Goal: Task Accomplishment & Management: Use online tool/utility

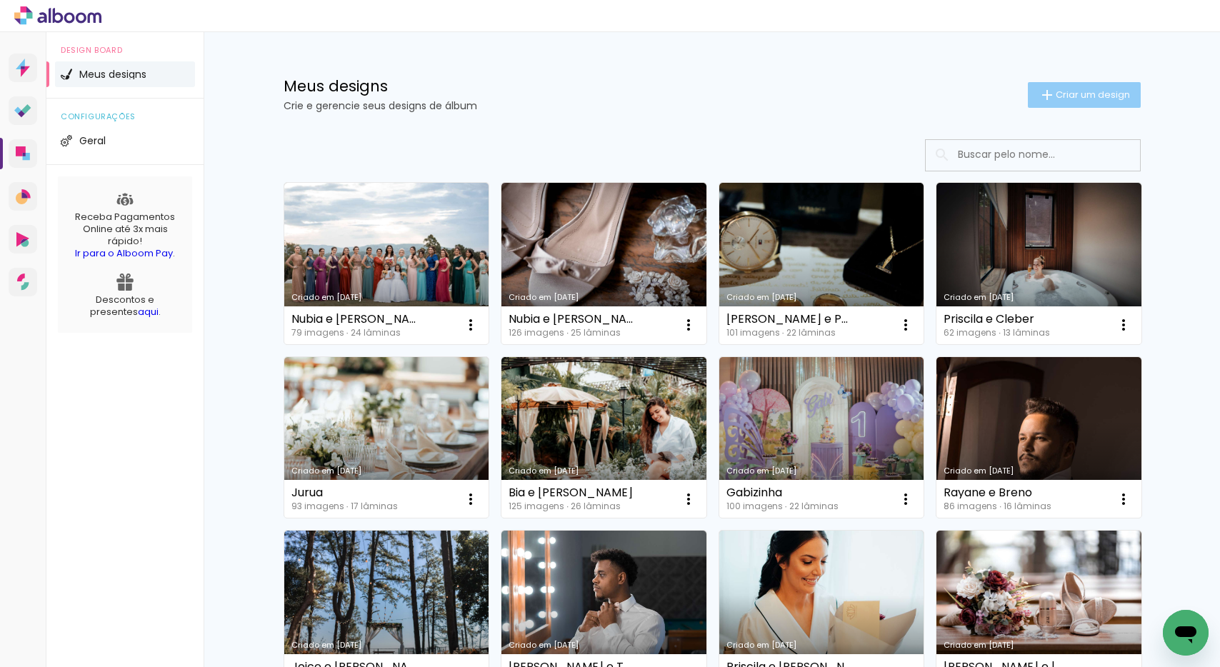
click at [1084, 97] on span "Criar um design" at bounding box center [1093, 94] width 74 height 9
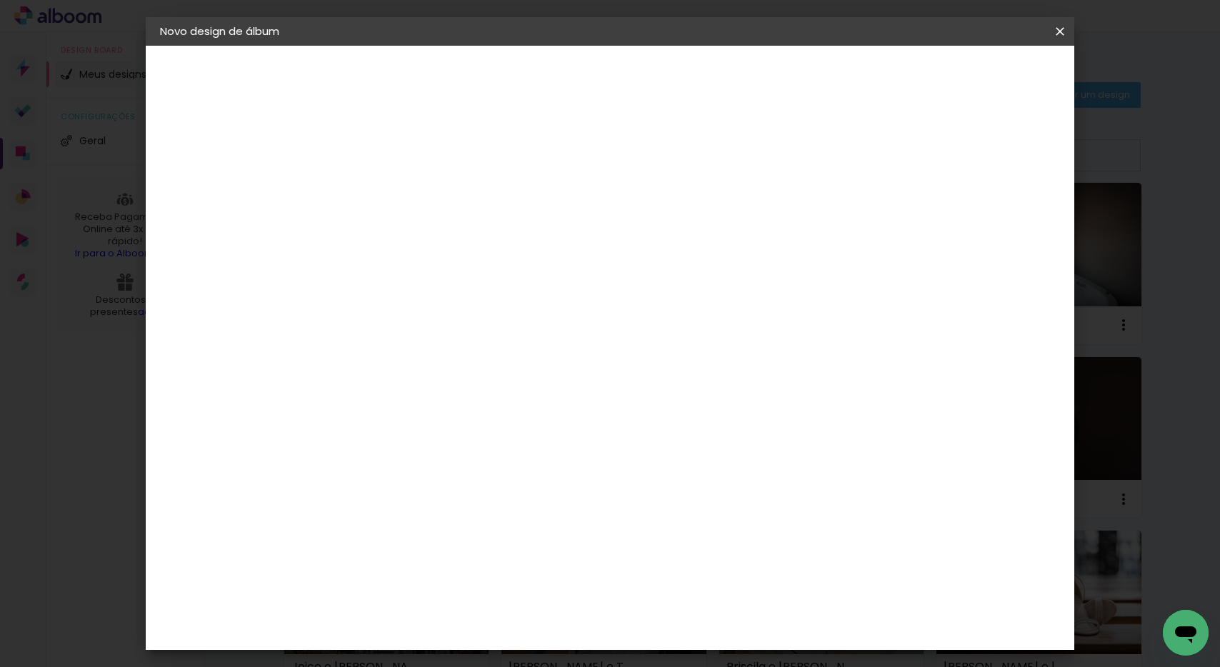
click at [394, 193] on input at bounding box center [394, 192] width 0 height 22
click at [394, 186] on input "Cinthia e Ehiago" at bounding box center [394, 192] width 0 height 22
type input "Cinthia e Thiago"
type paper-input "Cinthia e Thiago"
click at [0, 0] on slot "Avançar" at bounding box center [0, 0] width 0 height 0
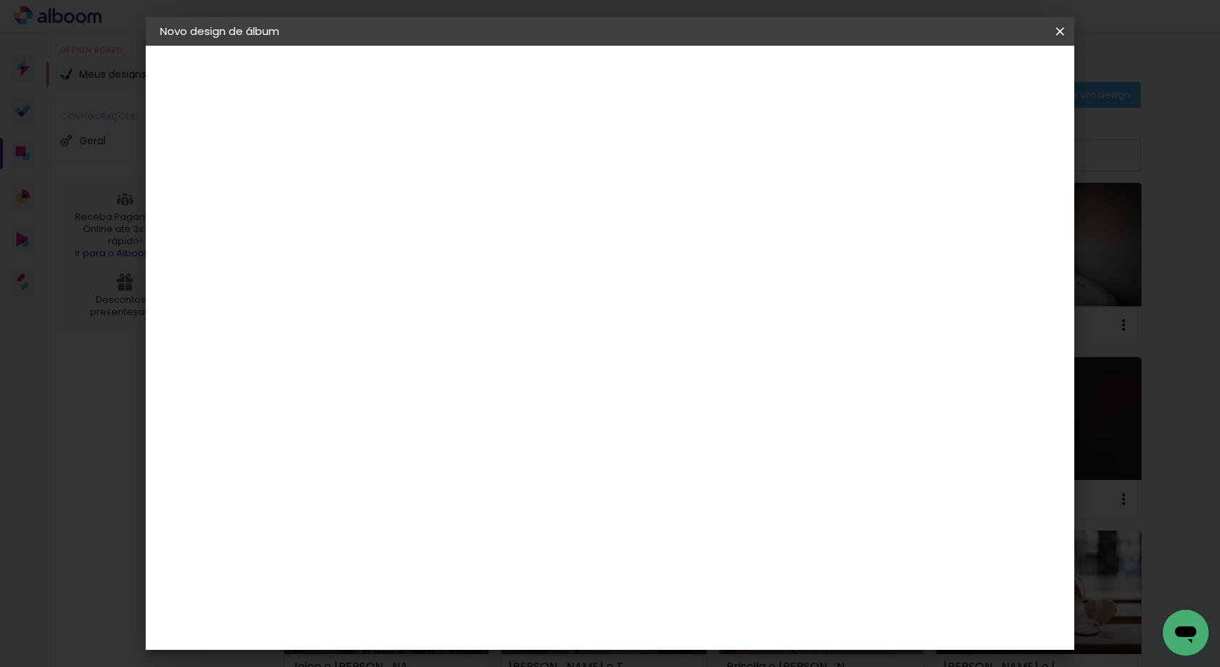
click at [661, 218] on paper-item "Tamanho Livre" at bounding box center [592, 216] width 137 height 31
click at [0, 0] on slot "Tamanho Livre" at bounding box center [0, 0] width 0 height 0
click at [0, 0] on slot "Avançar" at bounding box center [0, 0] width 0 height 0
drag, startPoint x: 364, startPoint y: 404, endPoint x: 331, endPoint y: 401, distance: 32.9
click at [331, 401] on input "30" at bounding box center [348, 405] width 37 height 21
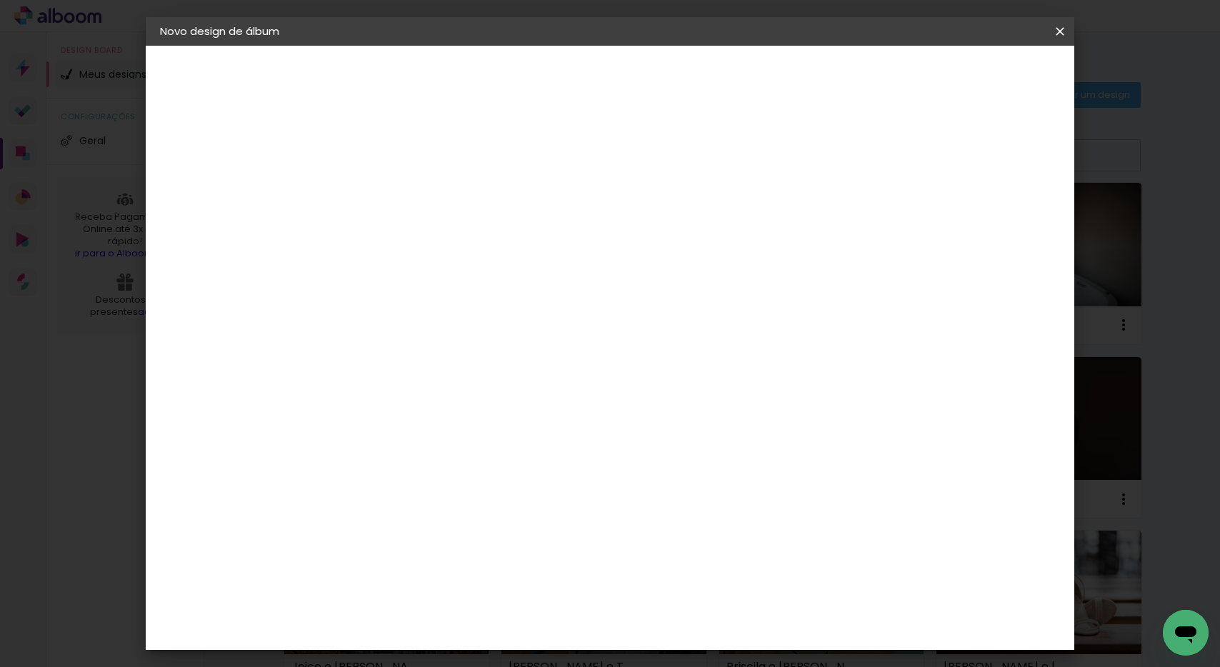
type input "25"
type paper-input "25"
click at [744, 144] on div "mm Mostrar sangria" at bounding box center [668, 113] width 675 height 135
click at [971, 79] on span "Iniciar design" at bounding box center [938, 76] width 65 height 10
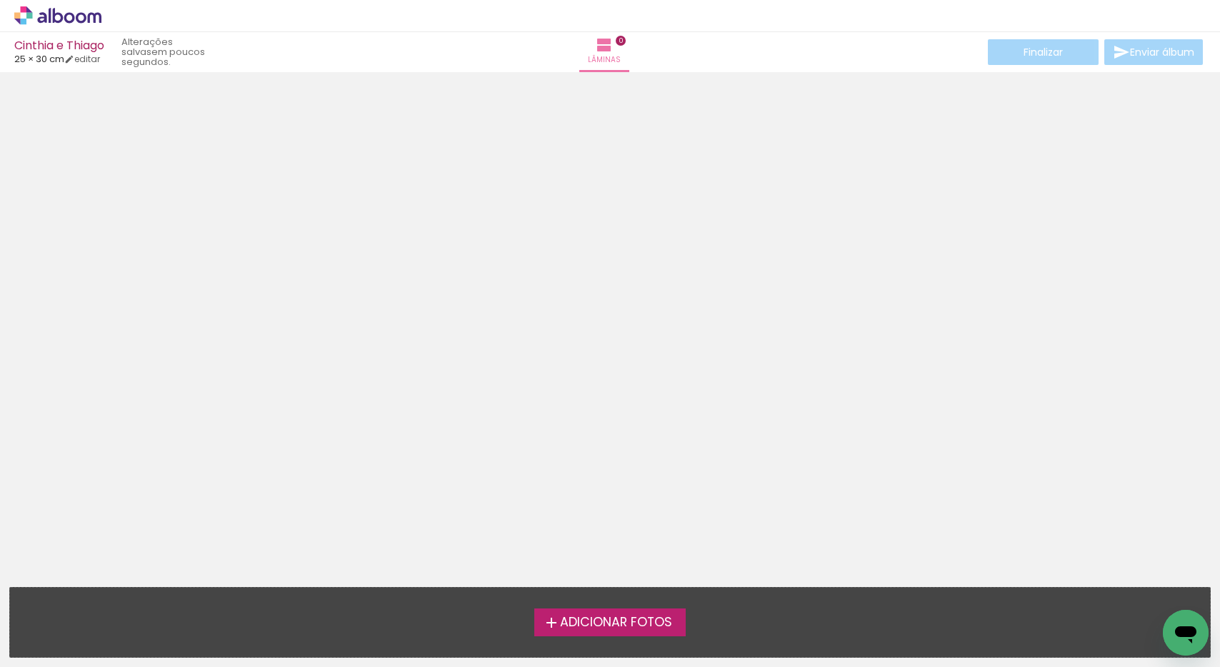
click at [629, 616] on span "Adicionar Fotos" at bounding box center [616, 622] width 112 height 13
click at [0, 0] on input "file" at bounding box center [0, 0] width 0 height 0
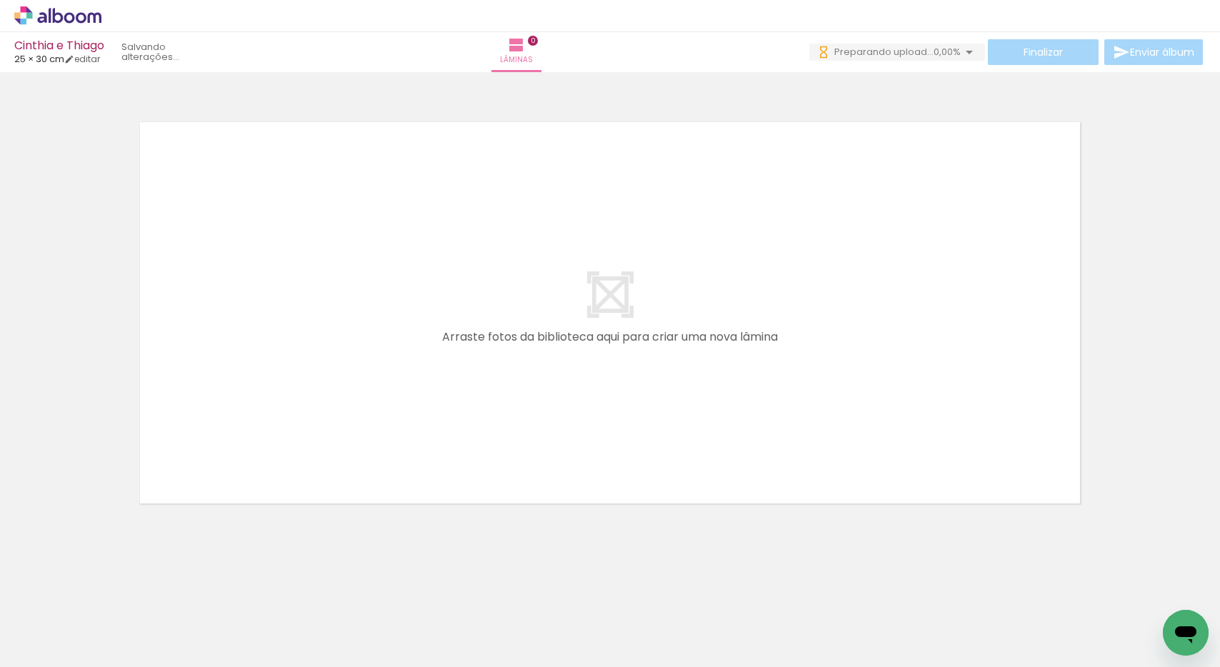
scroll to position [0, 922]
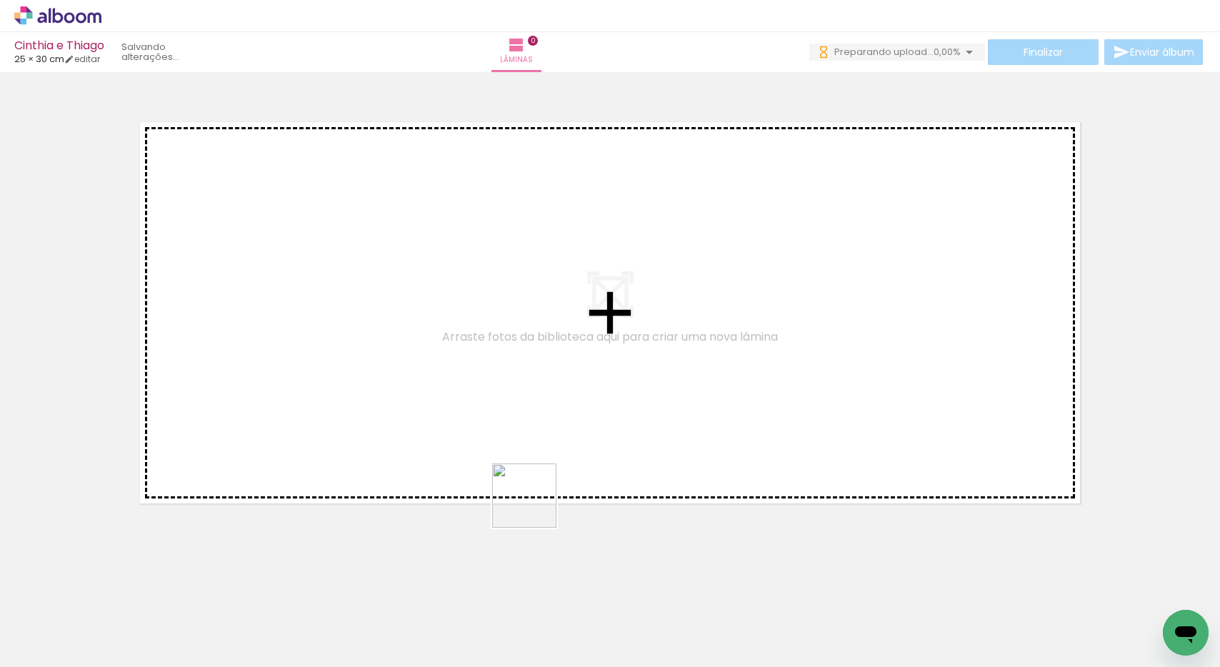
drag, startPoint x: 416, startPoint y: 617, endPoint x: 671, endPoint y: 386, distance: 344.9
click at [673, 385] on quentale-workspace at bounding box center [610, 333] width 1220 height 667
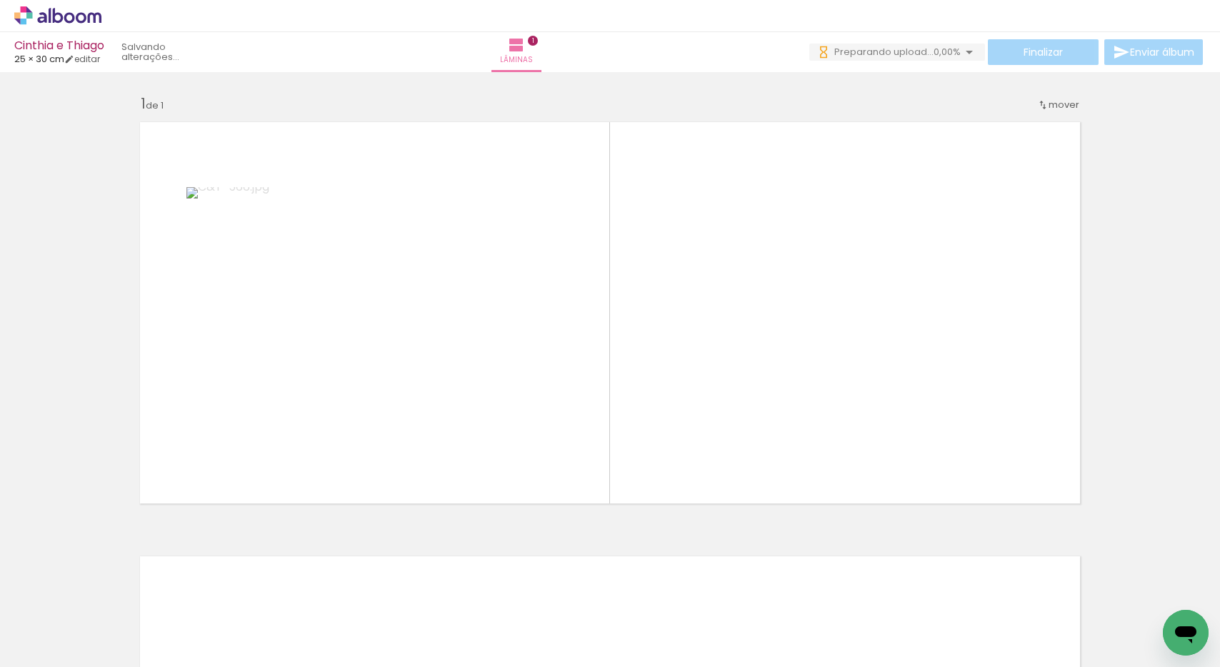
scroll to position [0, 0]
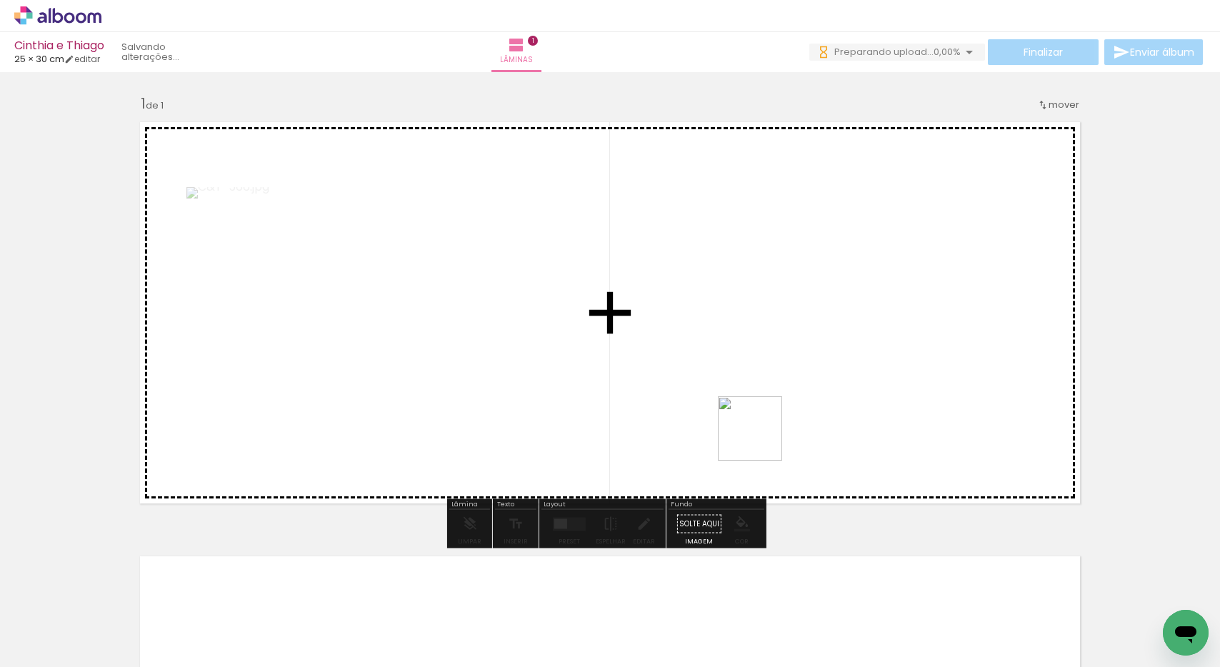
drag, startPoint x: 749, startPoint y: 629, endPoint x: 761, endPoint y: 436, distance: 192.5
click at [761, 436] on quentale-workspace at bounding box center [610, 333] width 1220 height 667
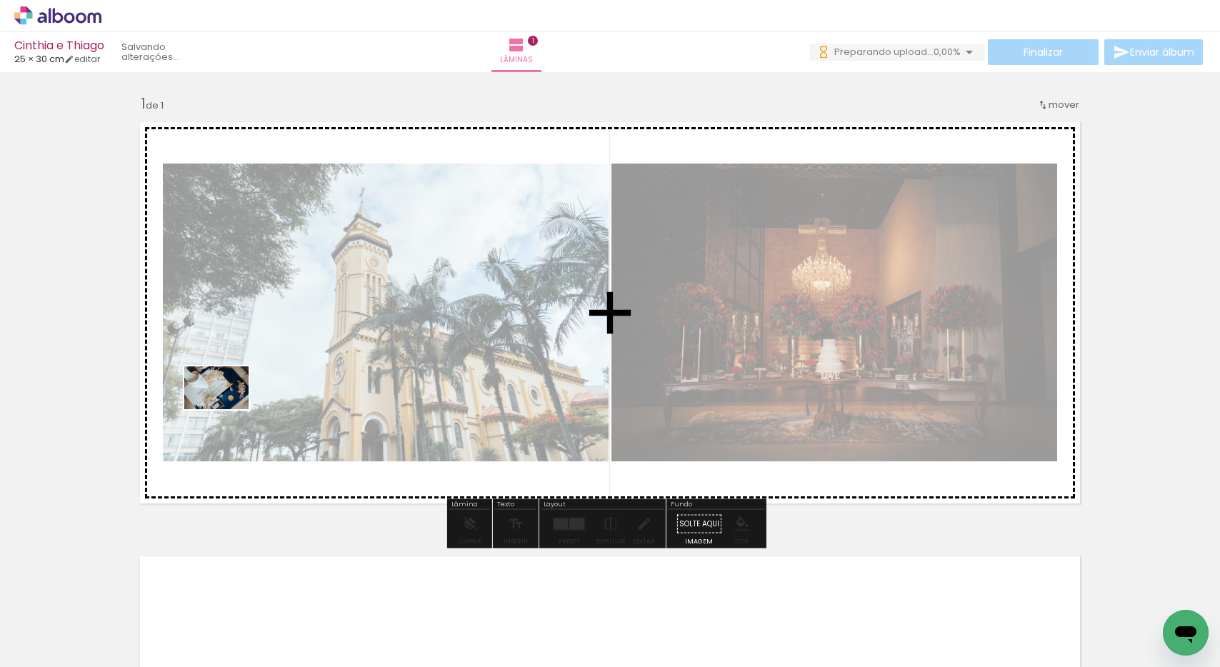
drag, startPoint x: 161, startPoint y: 610, endPoint x: 227, endPoint y: 409, distance: 211.4
click at [227, 409] on quentale-workspace at bounding box center [610, 333] width 1220 height 667
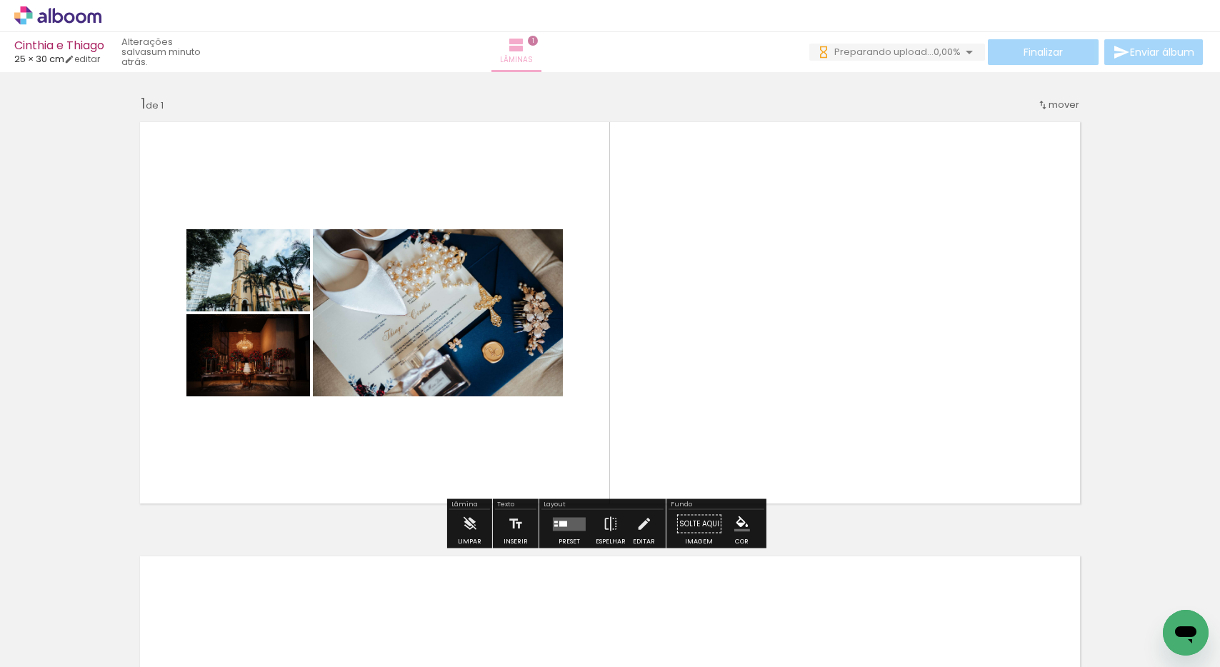
click at [525, 53] on iron-icon at bounding box center [516, 44] width 17 height 17
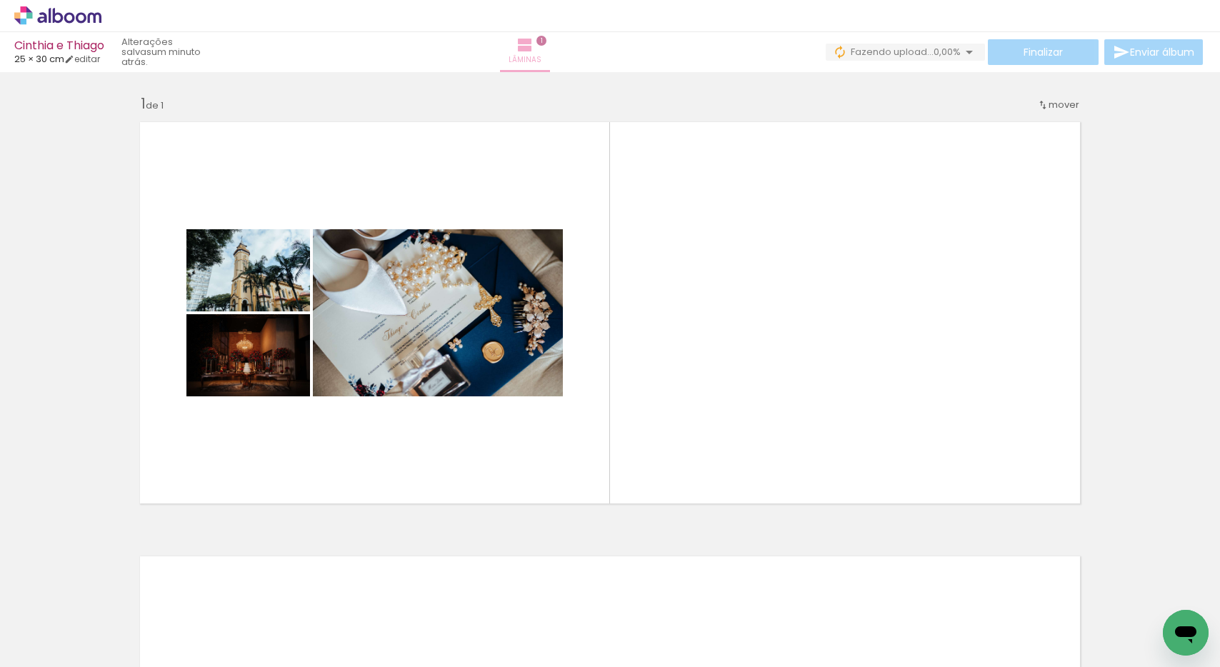
click at [534, 53] on iron-icon at bounding box center [524, 44] width 17 height 17
click at [546, 41] on span "1" at bounding box center [541, 41] width 10 height 10
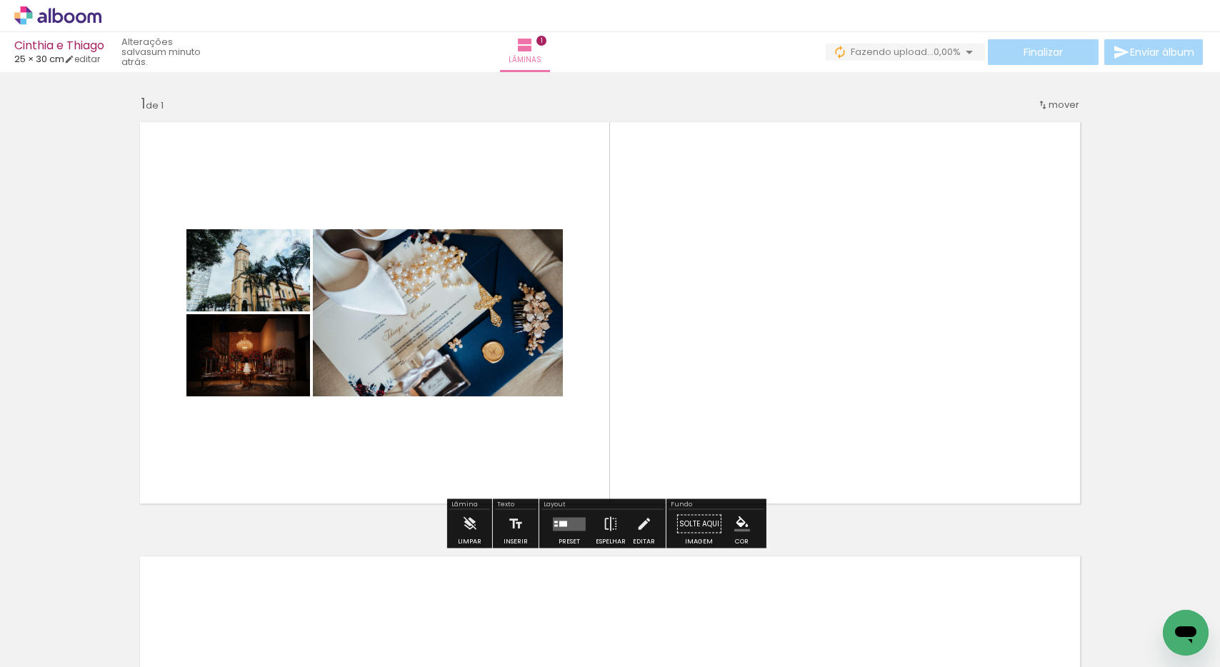
click at [559, 531] on div at bounding box center [569, 524] width 39 height 29
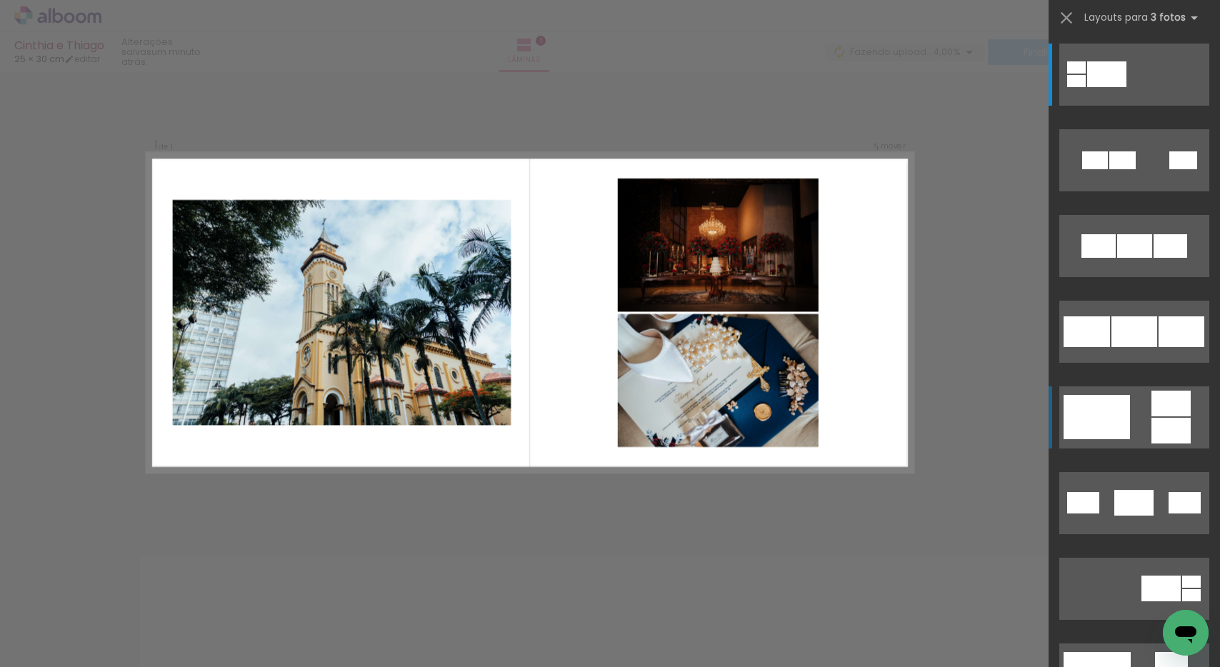
click at [1168, 434] on div at bounding box center [1171, 431] width 39 height 26
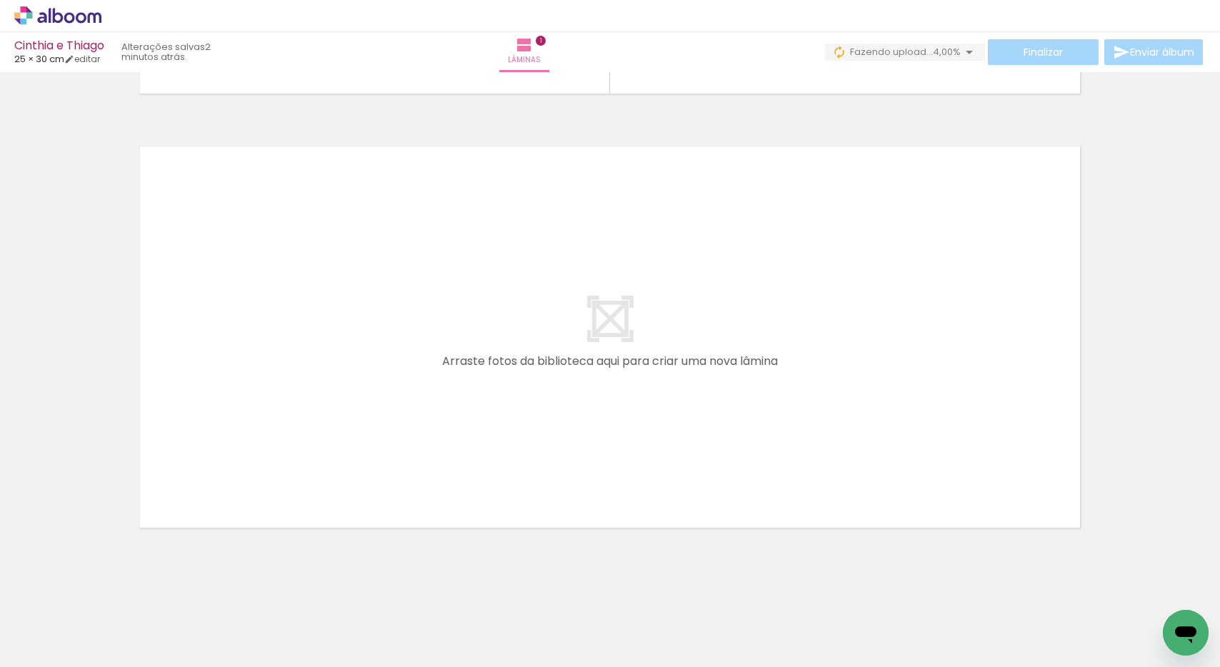
click at [229, 628] on div at bounding box center [223, 619] width 71 height 47
drag, startPoint x: 247, startPoint y: 626, endPoint x: 297, endPoint y: 635, distance: 50.9
click at [247, 626] on div at bounding box center [223, 619] width 71 height 47
click at [304, 632] on div at bounding box center [302, 619] width 47 height 71
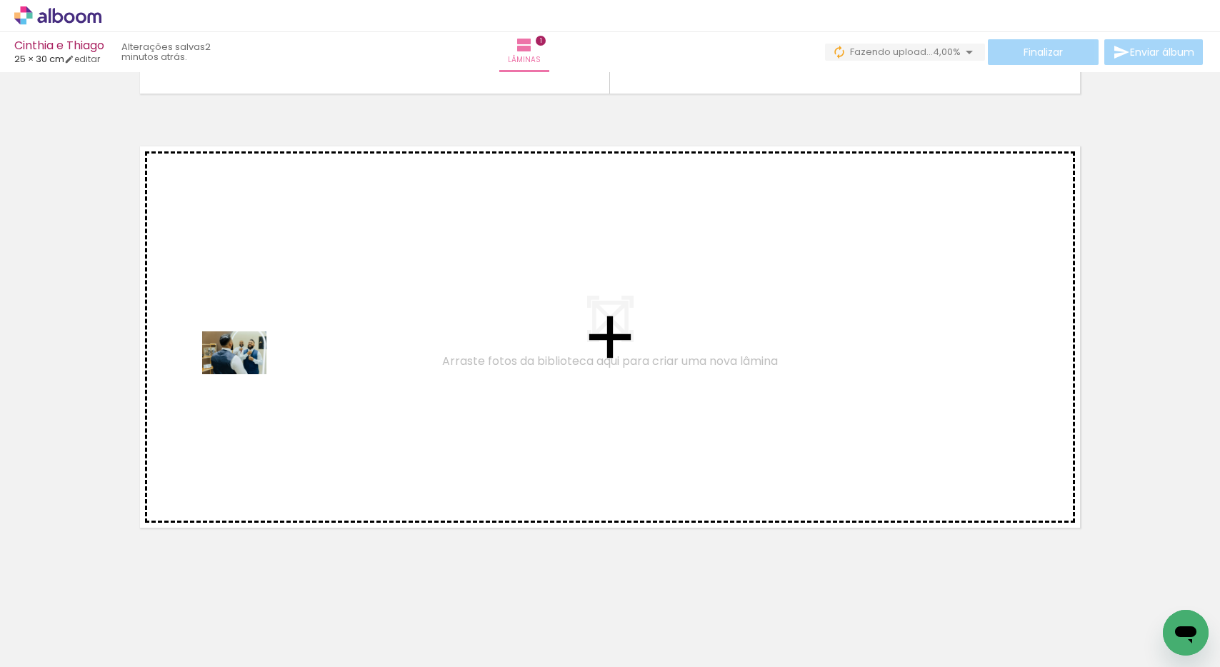
drag, startPoint x: 239, startPoint y: 569, endPoint x: 245, endPoint y: 374, distance: 195.1
click at [245, 374] on quentale-workspace at bounding box center [610, 333] width 1220 height 667
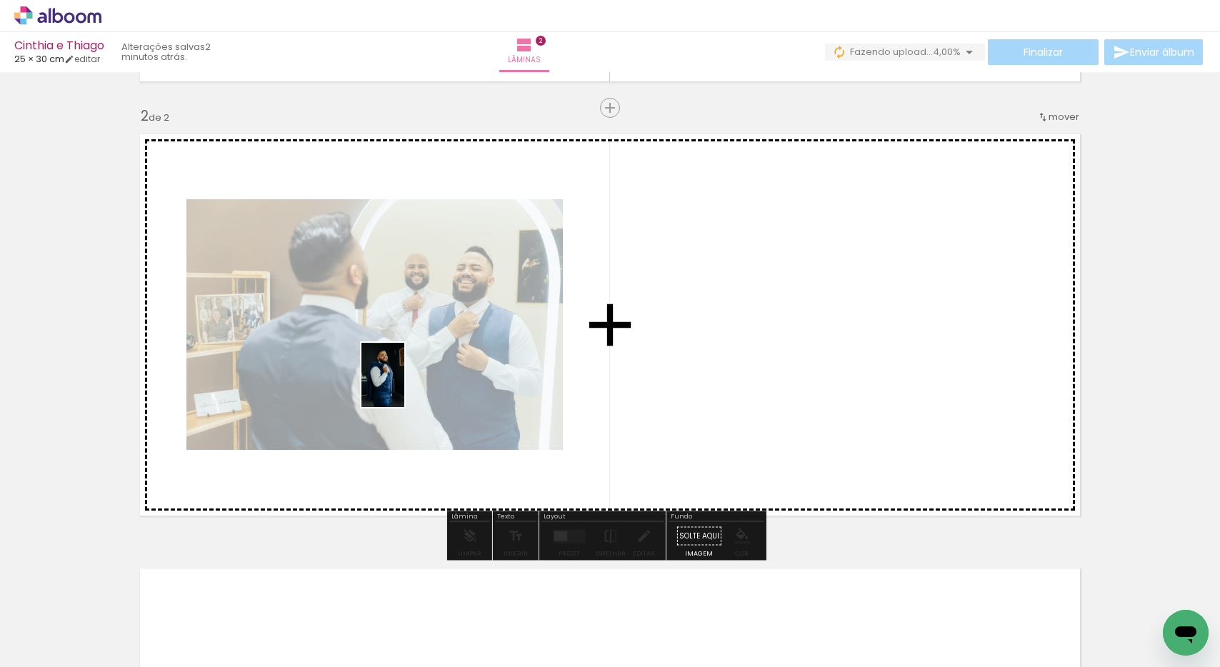
drag, startPoint x: 320, startPoint y: 631, endPoint x: 406, endPoint y: 366, distance: 278.5
click at [406, 366] on quentale-workspace at bounding box center [610, 333] width 1220 height 667
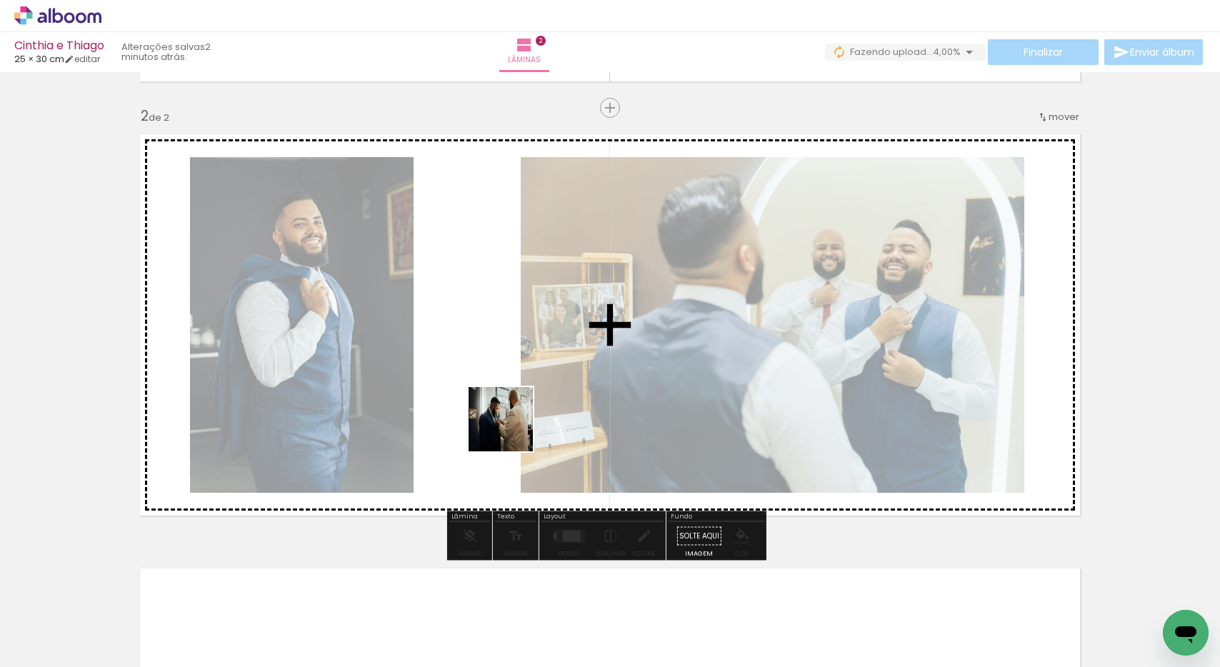
drag, startPoint x: 467, startPoint y: 619, endPoint x: 512, endPoint y: 415, distance: 209.2
click at [512, 415] on quentale-workspace at bounding box center [610, 333] width 1220 height 667
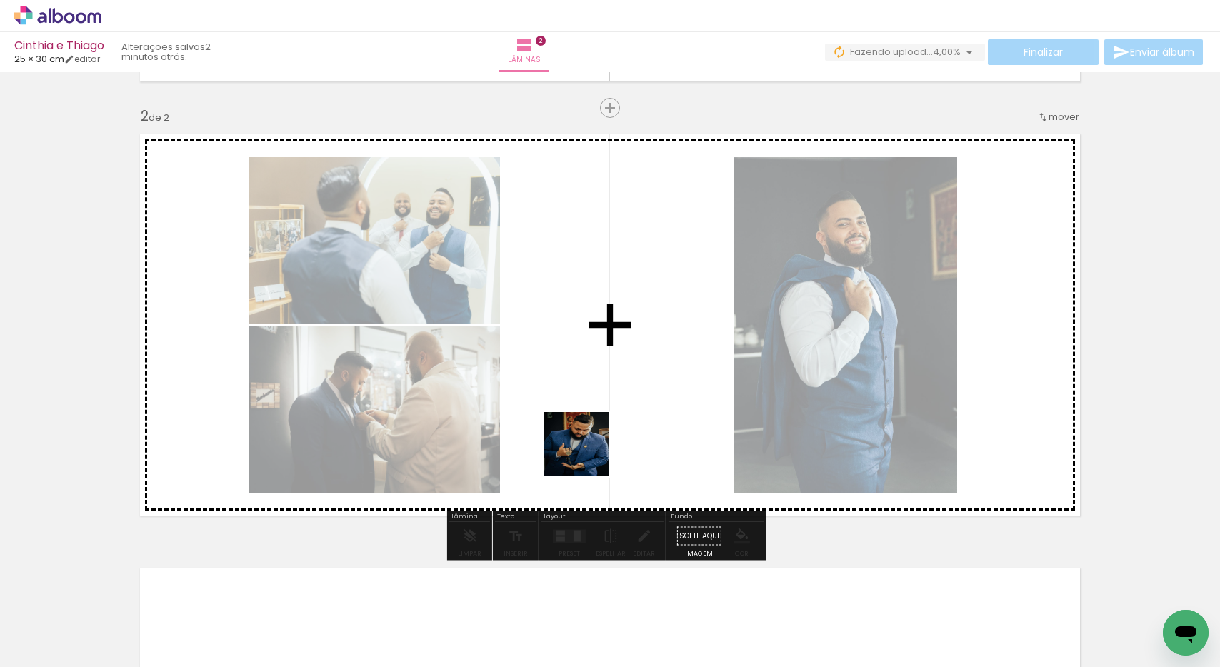
drag, startPoint x: 556, startPoint y: 631, endPoint x: 589, endPoint y: 415, distance: 219.0
click at [589, 415] on quentale-workspace at bounding box center [610, 333] width 1220 height 667
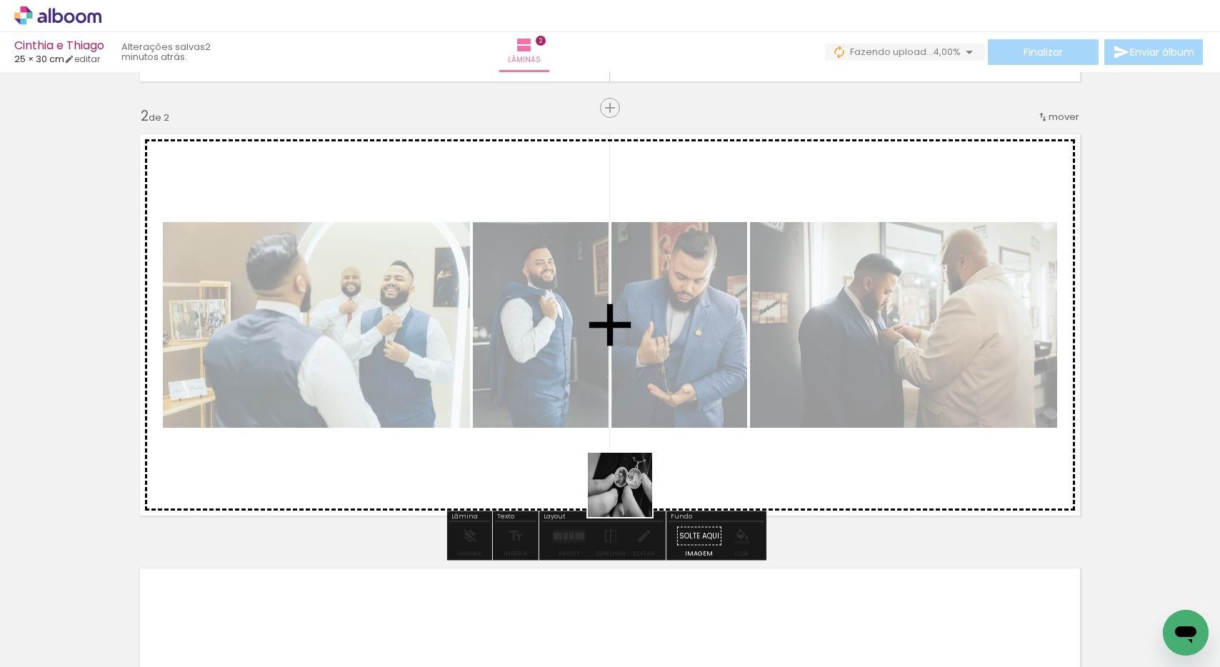
drag, startPoint x: 635, startPoint y: 629, endPoint x: 626, endPoint y: 376, distance: 252.3
click at [626, 376] on quentale-workspace at bounding box center [610, 333] width 1220 height 667
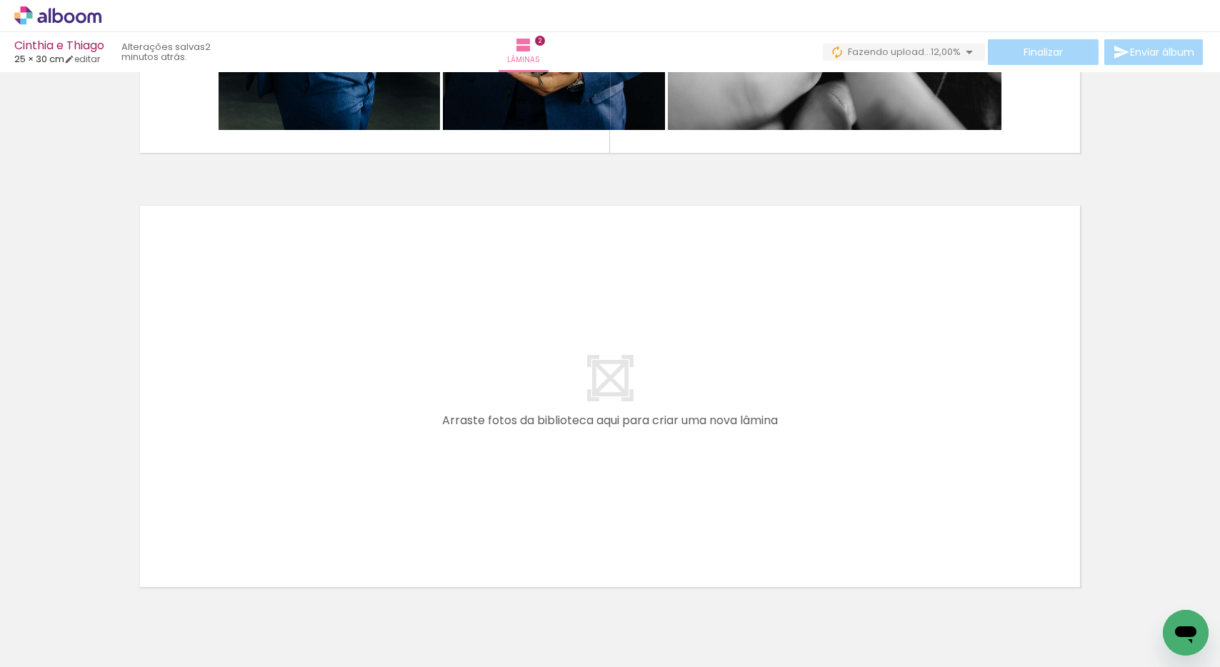
scroll to position [792, 0]
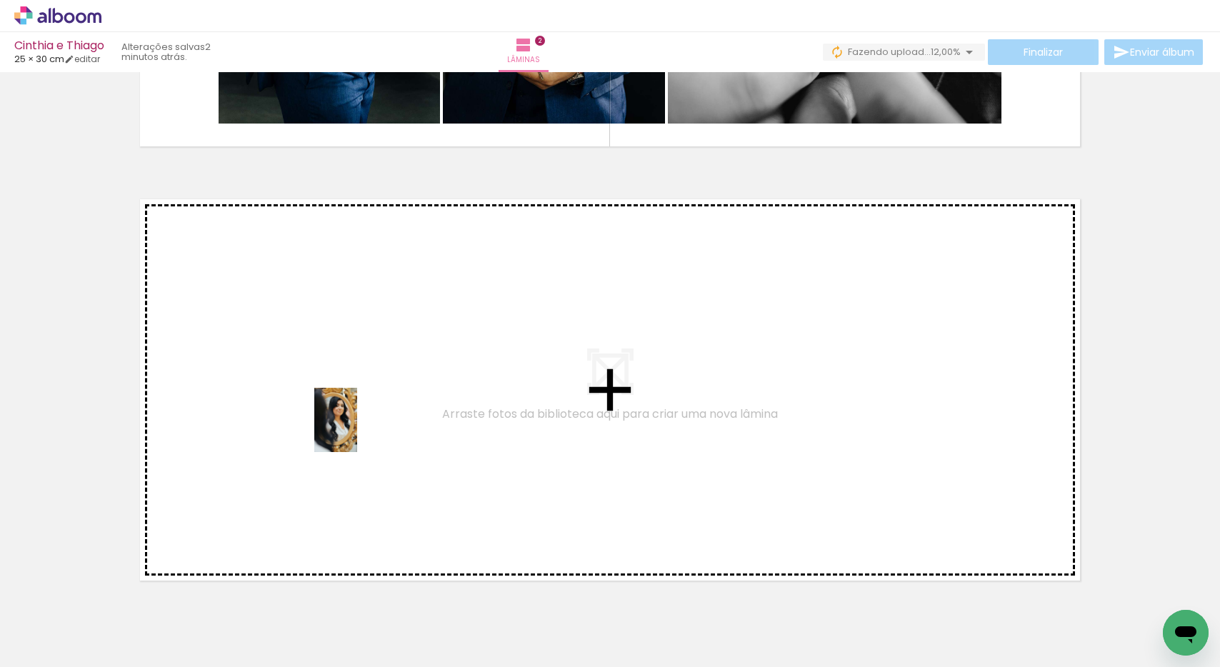
drag, startPoint x: 387, startPoint y: 617, endPoint x: 357, endPoint y: 431, distance: 188.8
click at [357, 431] on quentale-workspace at bounding box center [610, 333] width 1220 height 667
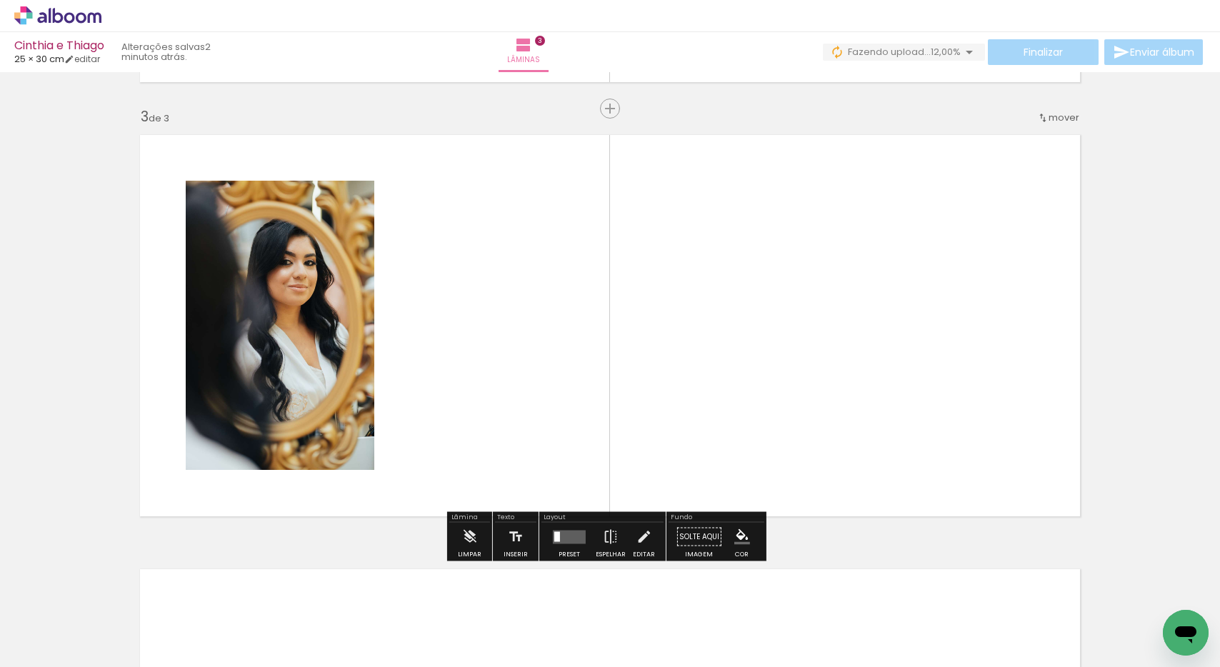
scroll to position [857, 0]
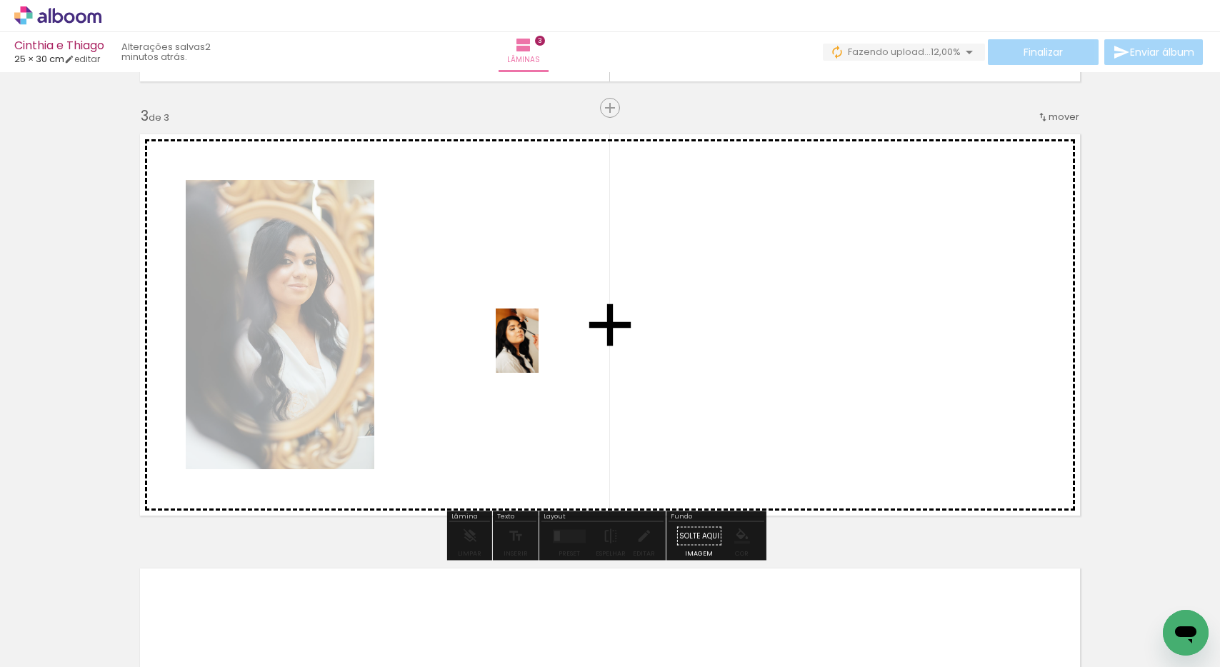
drag, startPoint x: 704, startPoint y: 616, endPoint x: 539, endPoint y: 351, distance: 312.6
click at [539, 351] on quentale-workspace at bounding box center [610, 333] width 1220 height 667
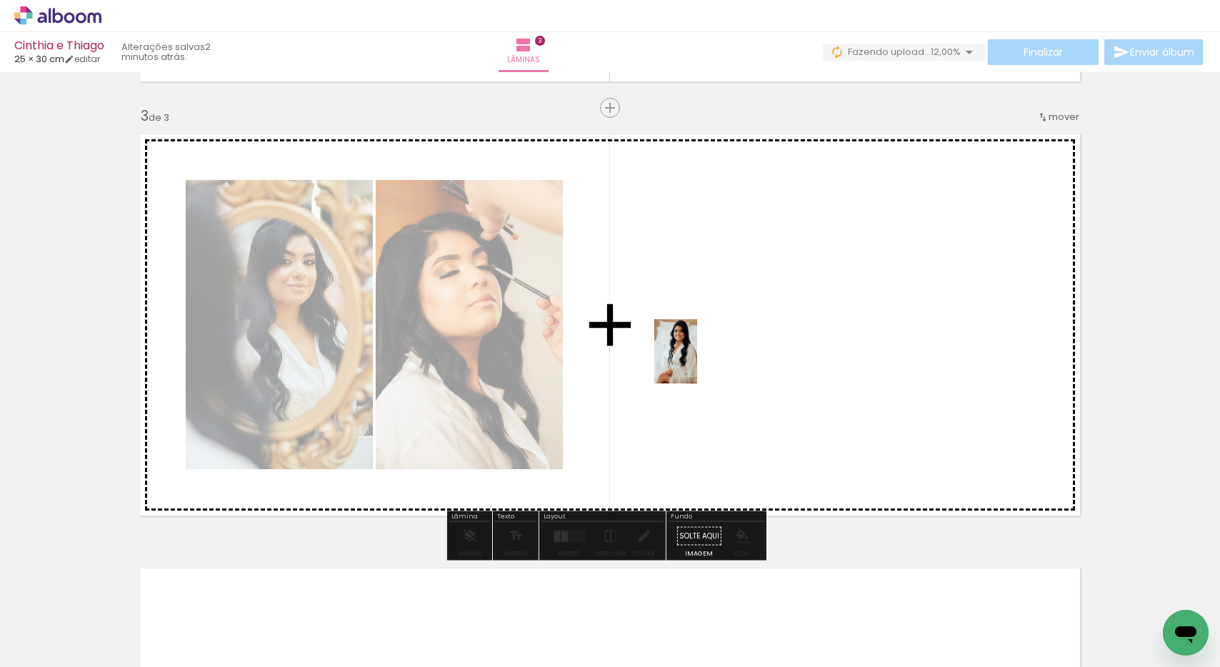
drag, startPoint x: 817, startPoint y: 646, endPoint x: 697, endPoint y: 362, distance: 307.7
click at [697, 362] on quentale-workspace at bounding box center [610, 333] width 1220 height 667
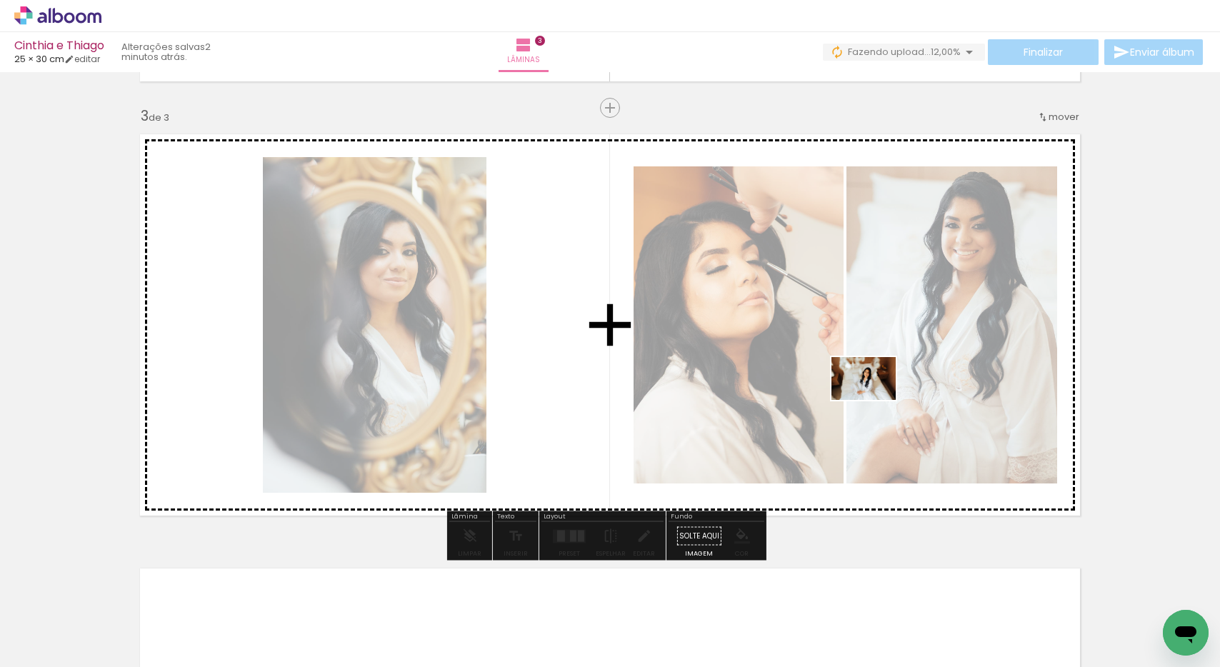
drag, startPoint x: 876, startPoint y: 621, endPoint x: 872, endPoint y: 414, distance: 207.9
click at [874, 400] on quentale-workspace at bounding box center [610, 333] width 1220 height 667
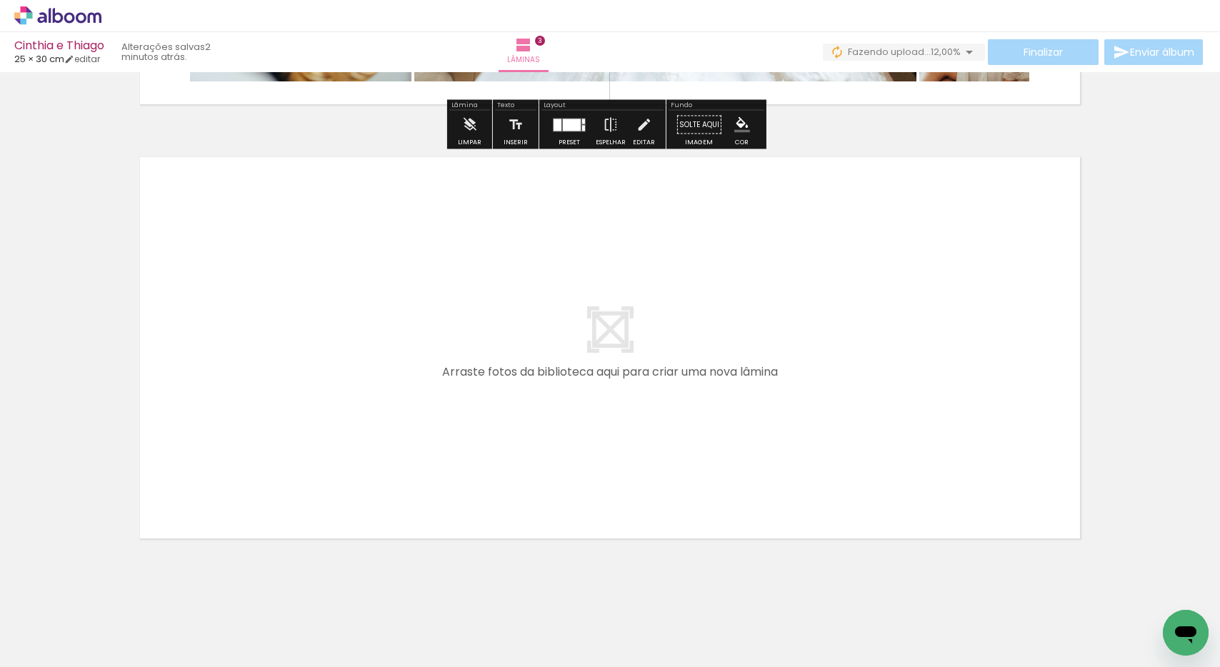
scroll to position [1287, 0]
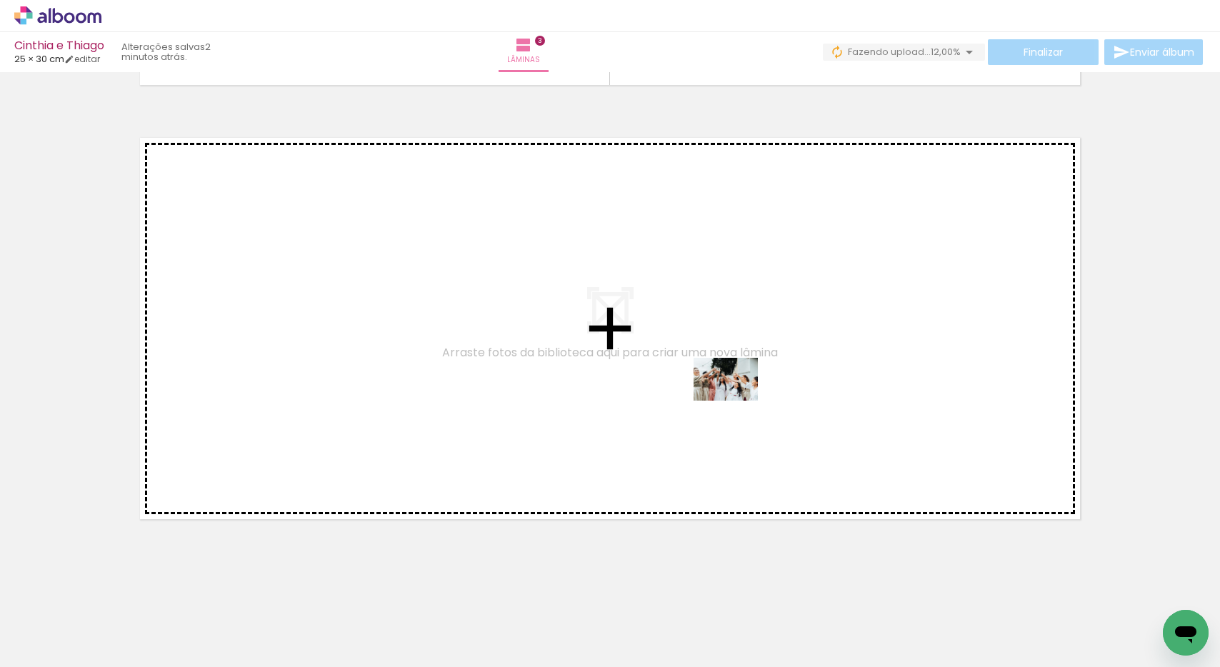
click at [736, 400] on quentale-workspace at bounding box center [610, 333] width 1220 height 667
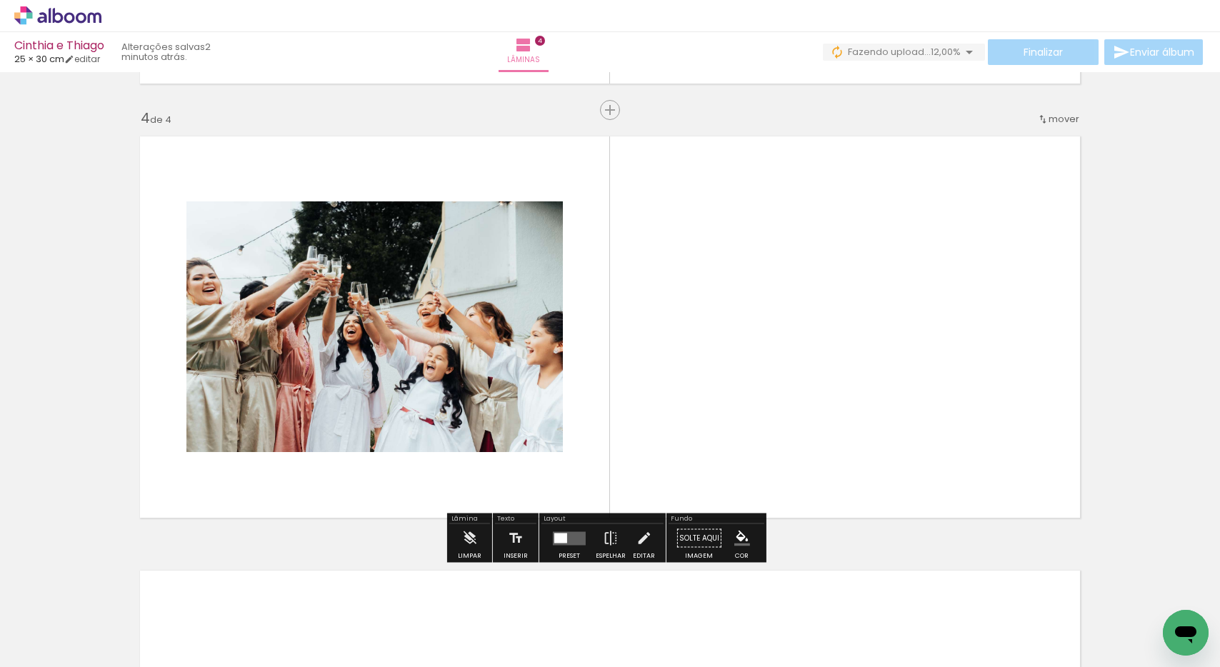
scroll to position [1291, 0]
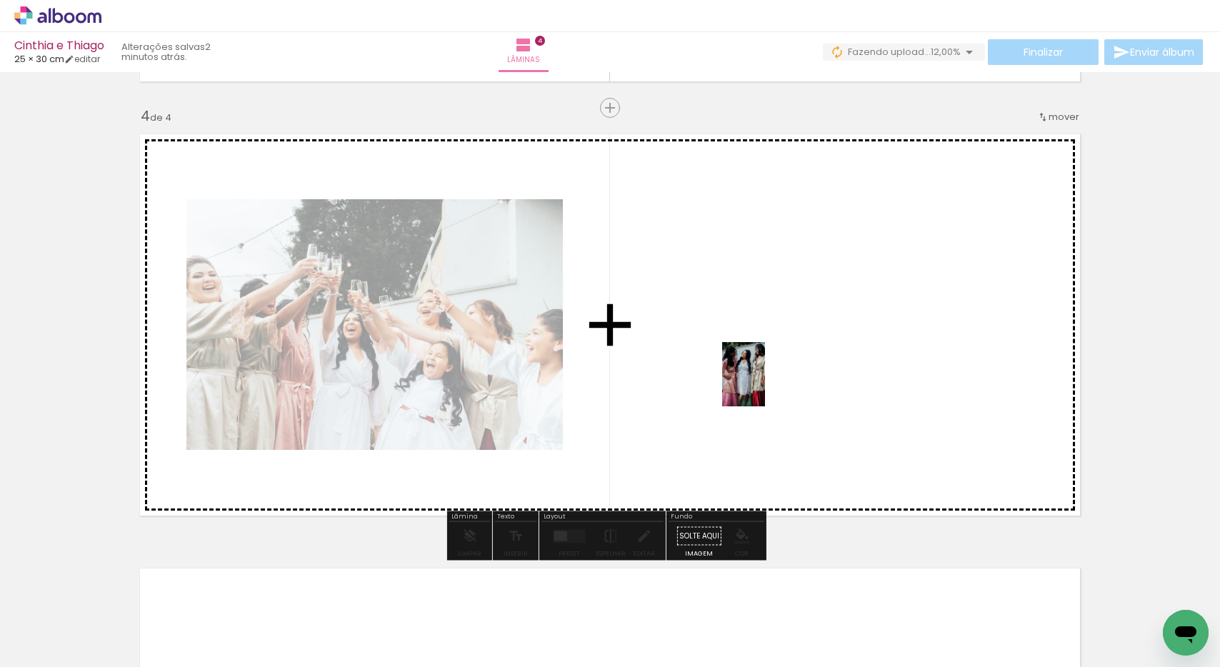
drag, startPoint x: 1034, startPoint y: 622, endPoint x: 760, endPoint y: 381, distance: 365.4
click at [760, 381] on quentale-workspace at bounding box center [610, 333] width 1220 height 667
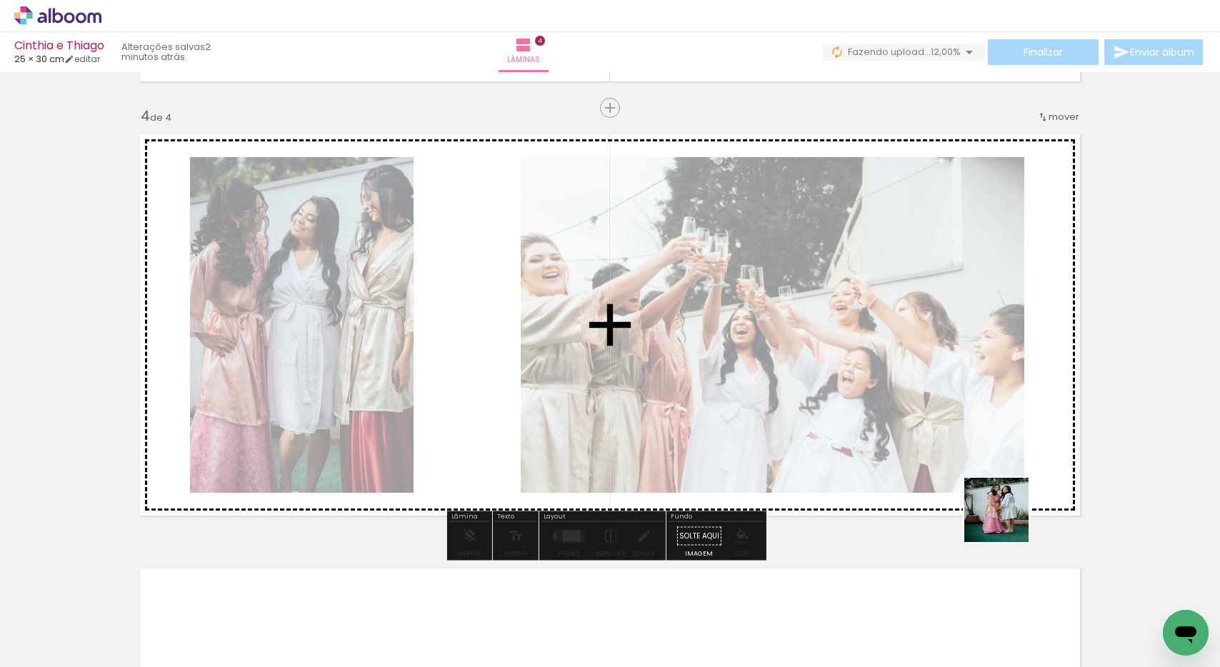
drag, startPoint x: 1057, startPoint y: 572, endPoint x: 944, endPoint y: 441, distance: 172.2
click at [944, 431] on quentale-workspace at bounding box center [610, 333] width 1220 height 667
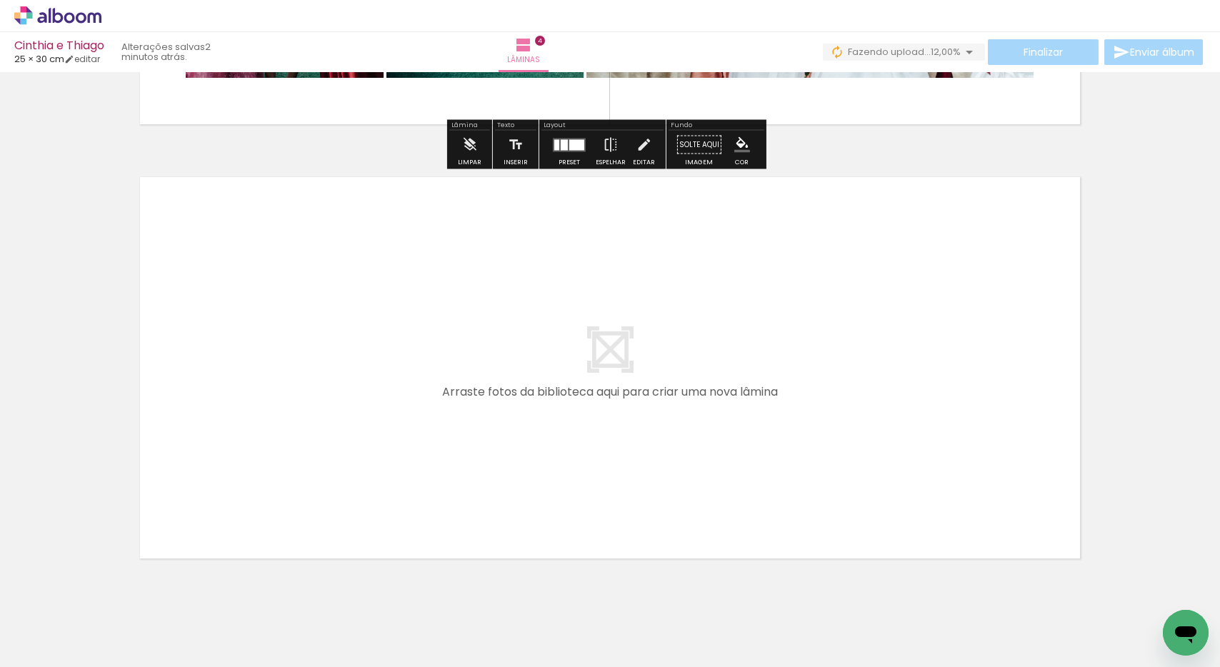
scroll to position [1693, 0]
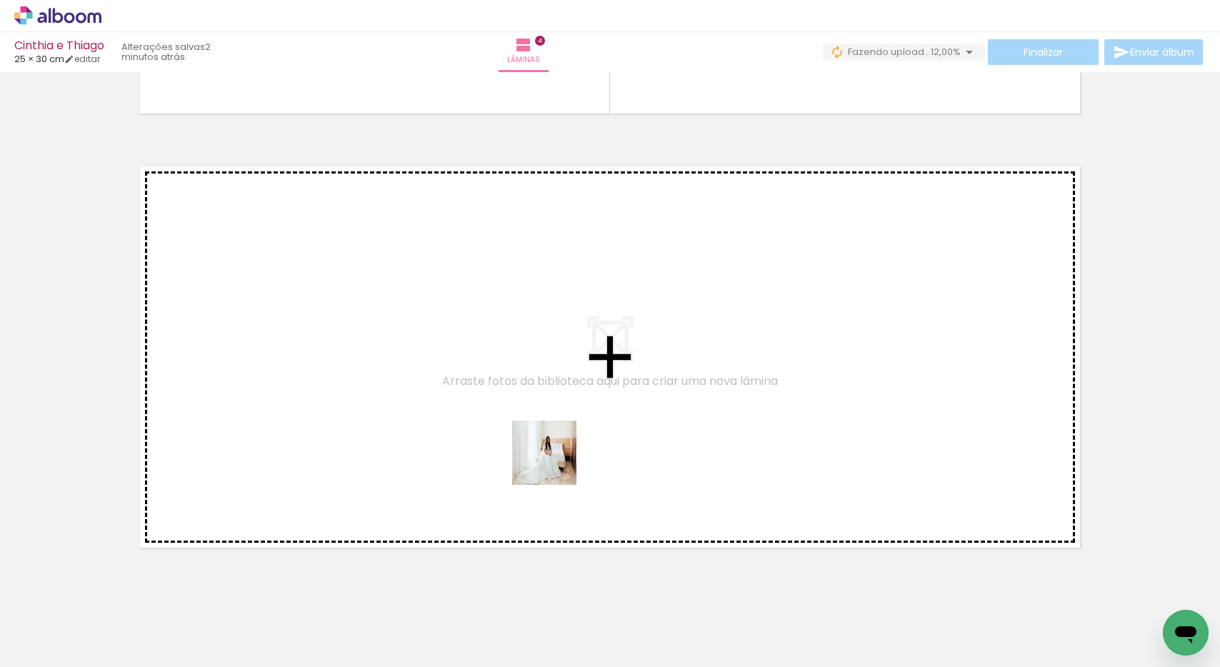
drag, startPoint x: 519, startPoint y: 622, endPoint x: 555, endPoint y: 464, distance: 162.6
click at [555, 464] on quentale-workspace at bounding box center [610, 333] width 1220 height 667
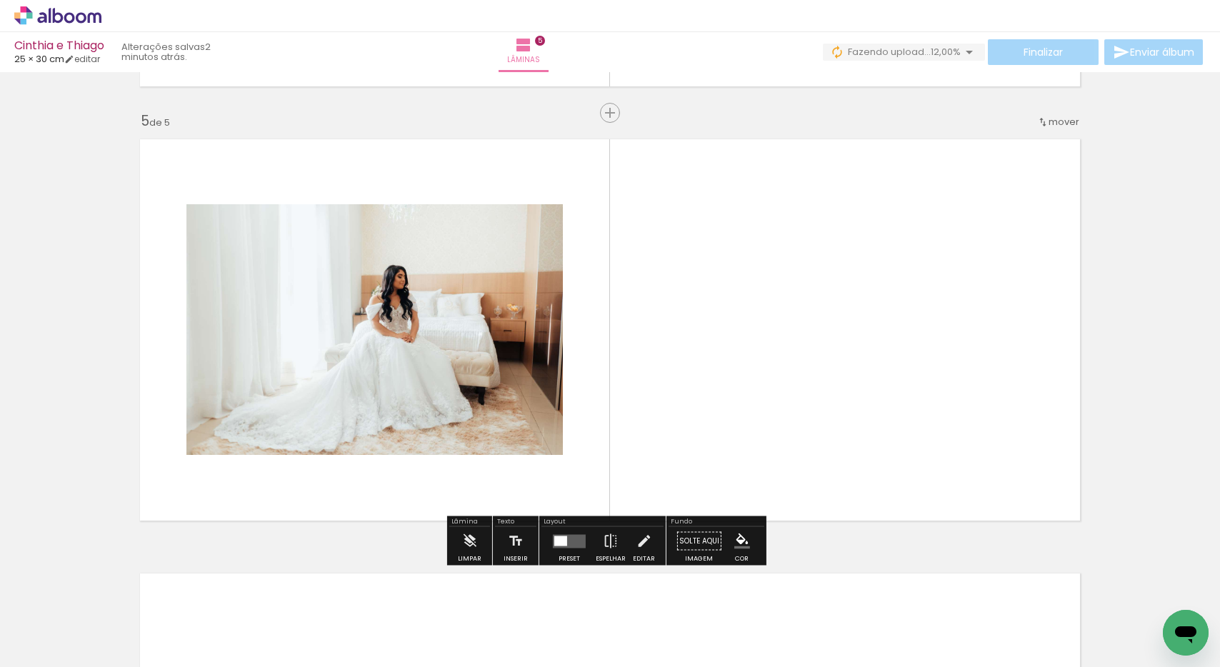
scroll to position [1725, 0]
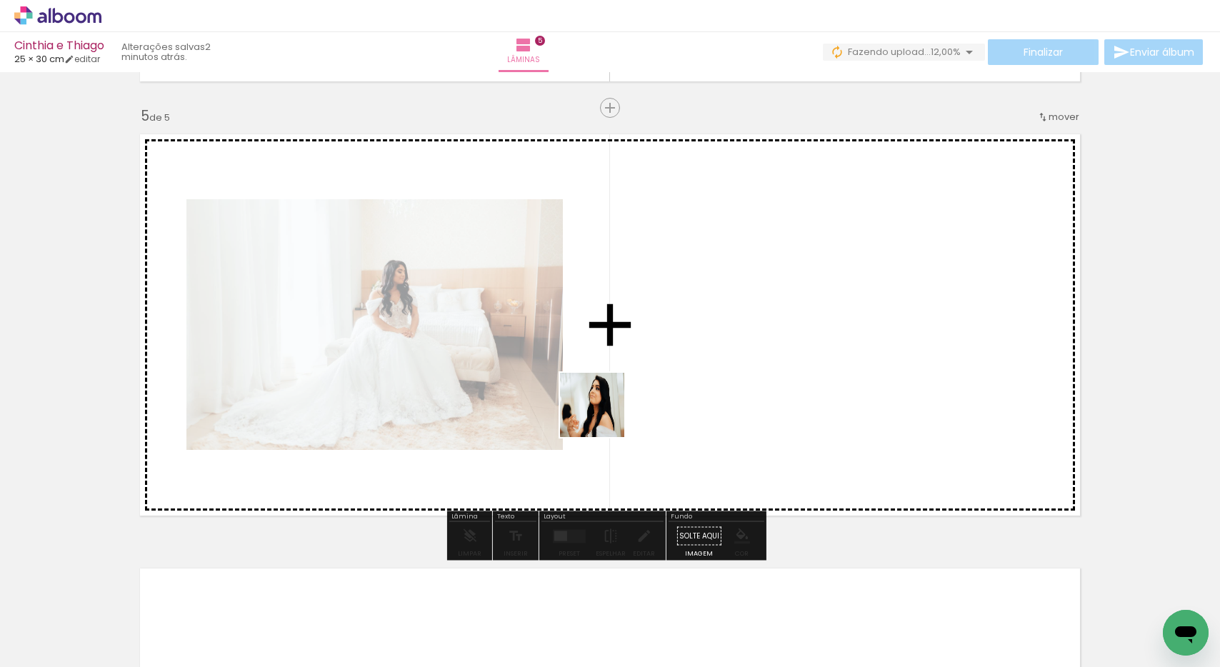
drag, startPoint x: 446, startPoint y: 632, endPoint x: 610, endPoint y: 410, distance: 275.9
click at [610, 410] on quentale-workspace at bounding box center [610, 333] width 1220 height 667
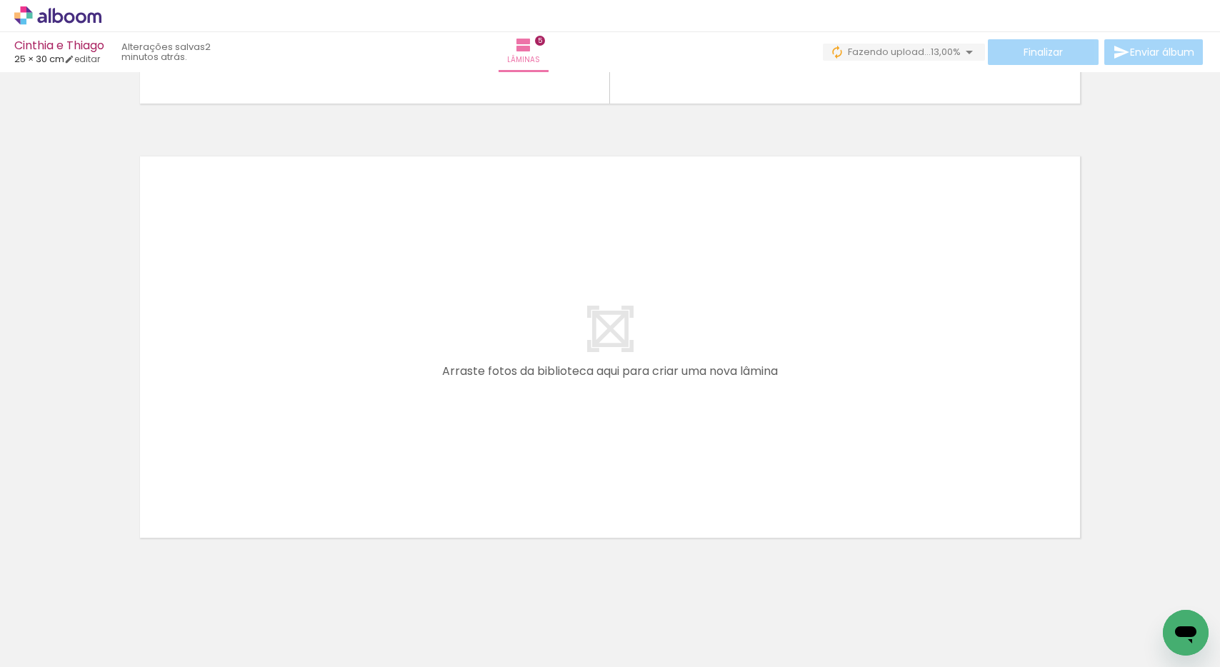
scroll to position [2139, 0]
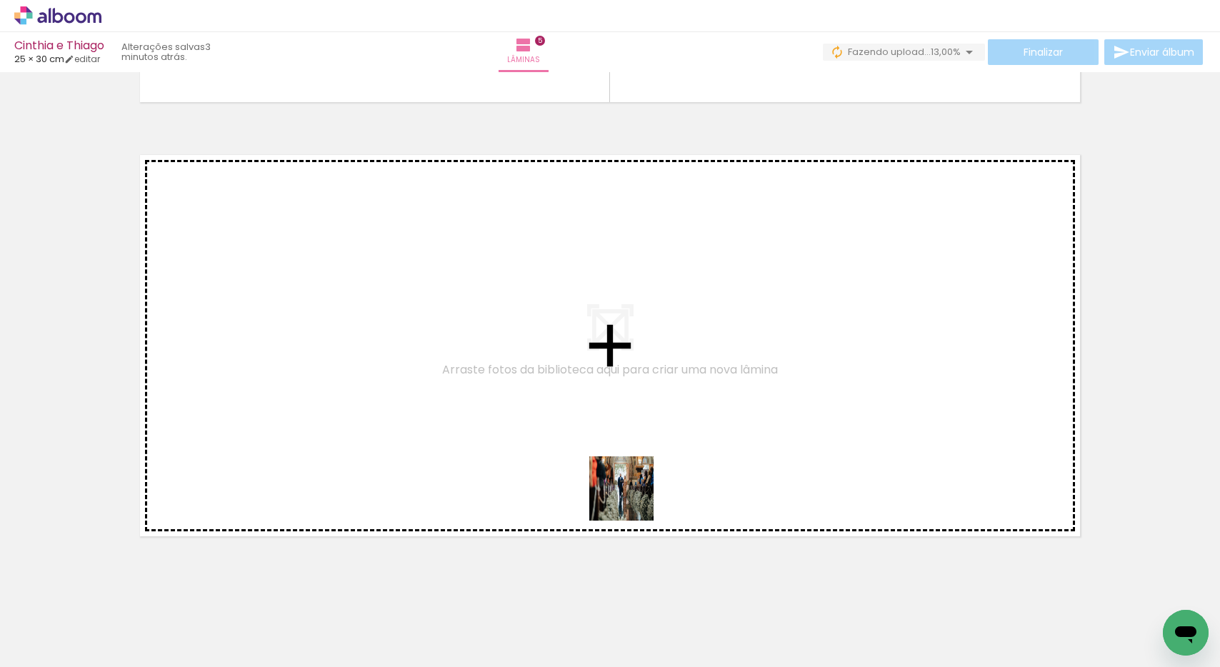
drag, startPoint x: 696, startPoint y: 623, endPoint x: 599, endPoint y: 449, distance: 198.9
click at [599, 449] on quentale-workspace at bounding box center [610, 333] width 1220 height 667
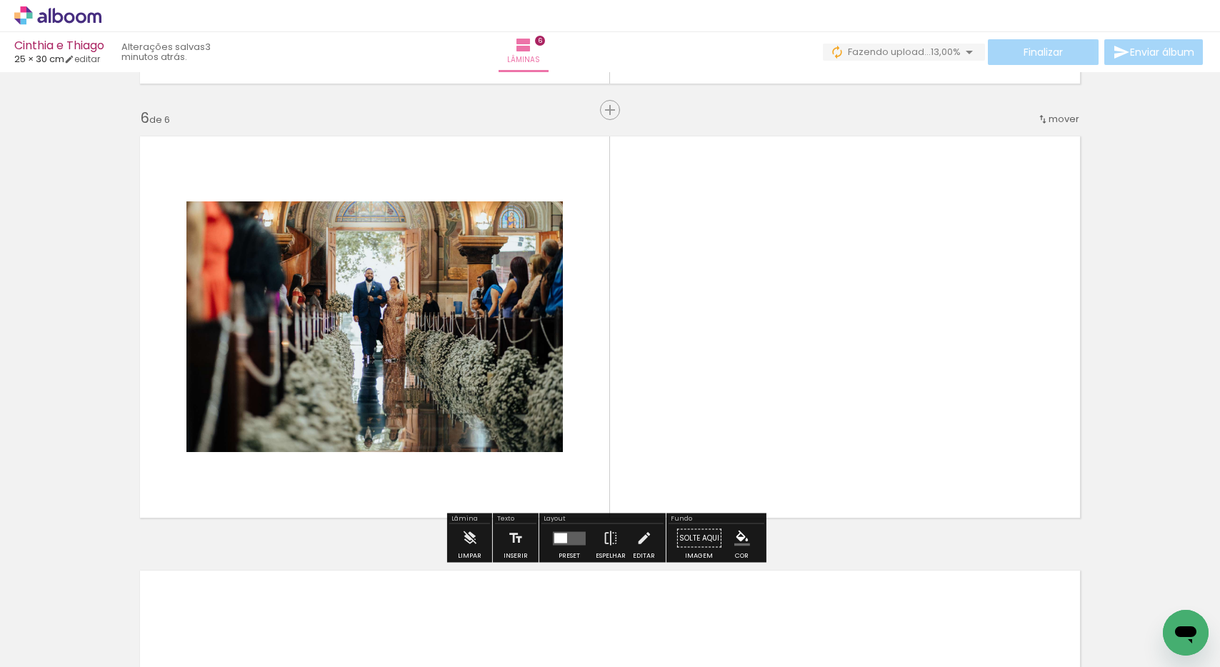
scroll to position [2159, 0]
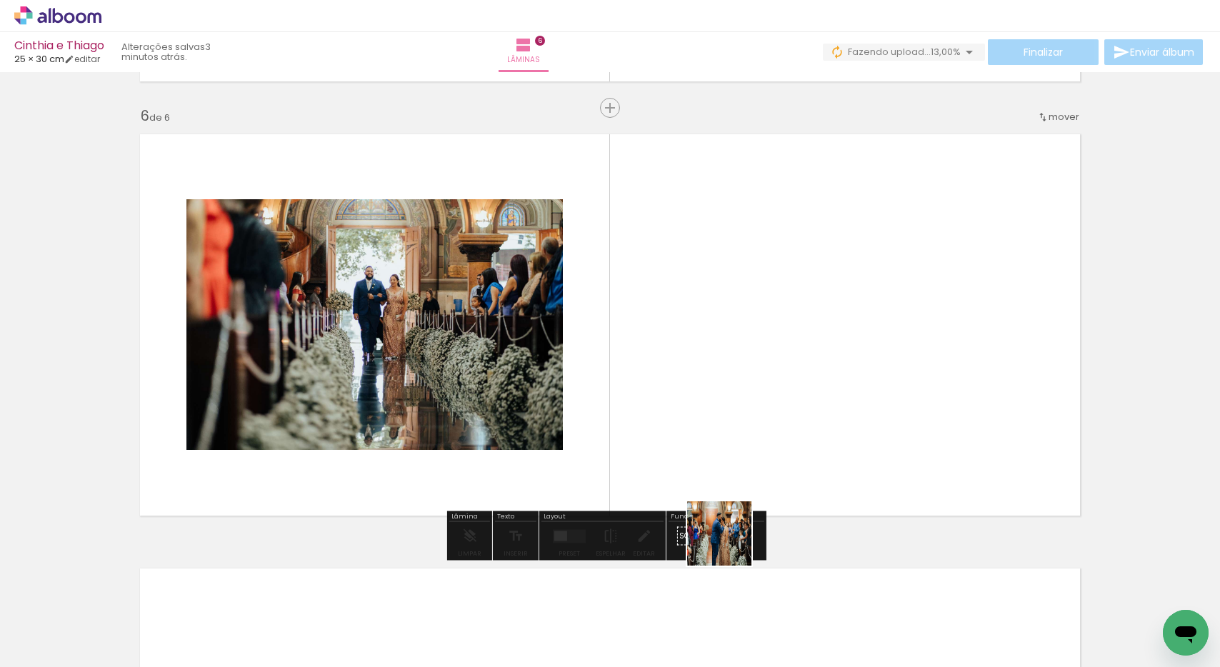
drag, startPoint x: 735, startPoint y: 555, endPoint x: 665, endPoint y: 393, distance: 176.6
click at [665, 393] on quentale-workspace at bounding box center [610, 333] width 1220 height 667
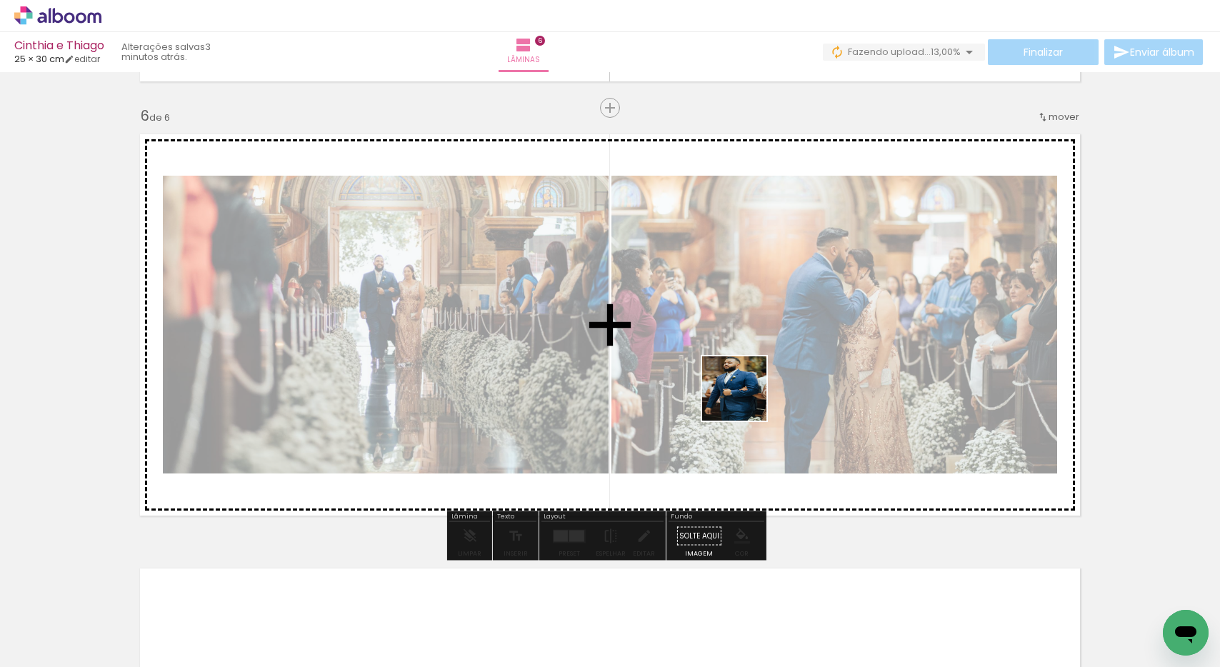
drag, startPoint x: 823, startPoint y: 554, endPoint x: 744, endPoint y: 396, distance: 177.3
click at [744, 396] on quentale-workspace at bounding box center [610, 333] width 1220 height 667
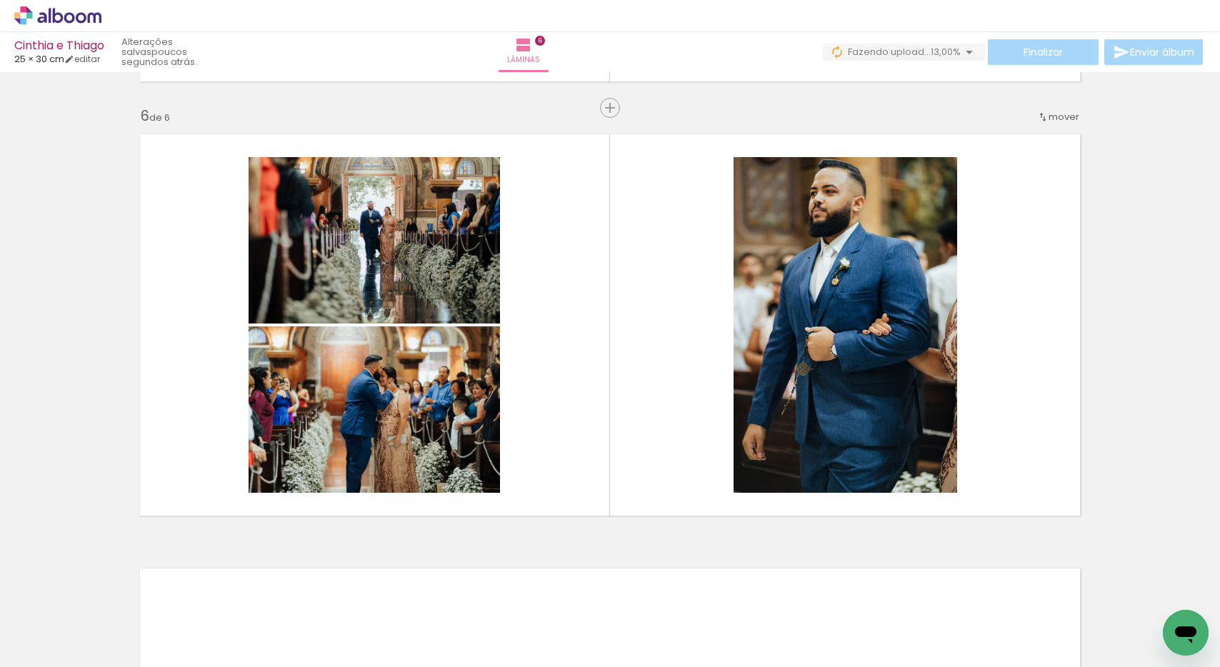
scroll to position [0, 1789]
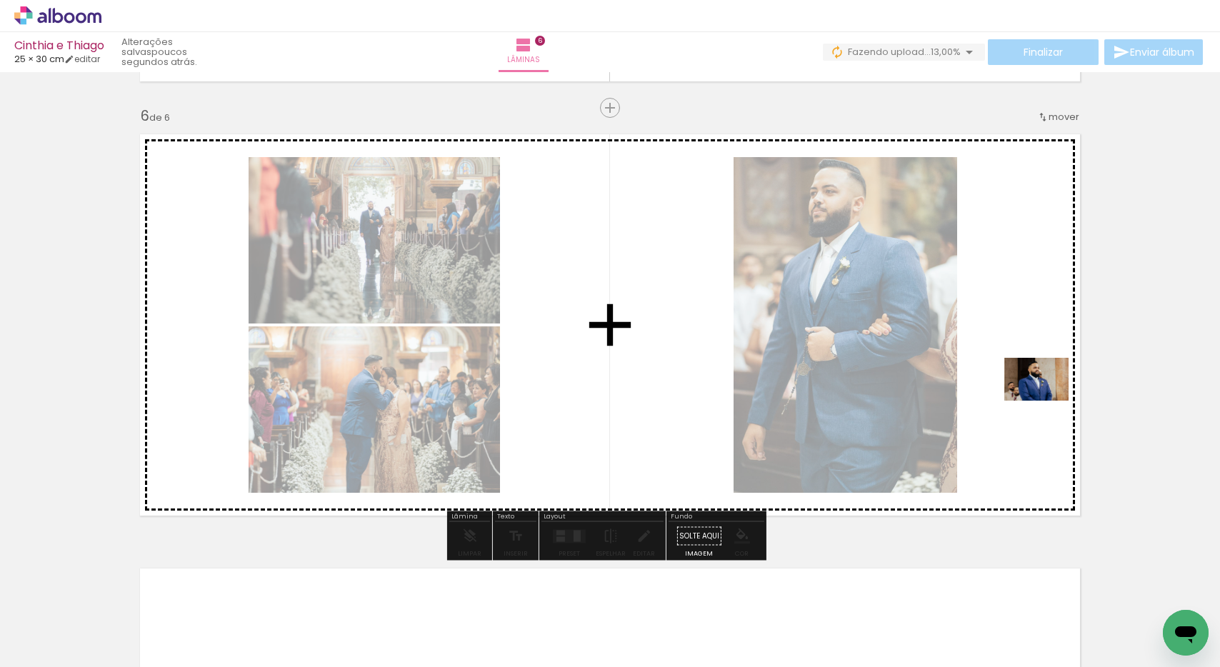
drag, startPoint x: 950, startPoint y: 609, endPoint x: 1047, endPoint y: 401, distance: 229.5
click at [1047, 401] on quentale-workspace at bounding box center [610, 333] width 1220 height 667
